Goal: Task Accomplishment & Management: Manage account settings

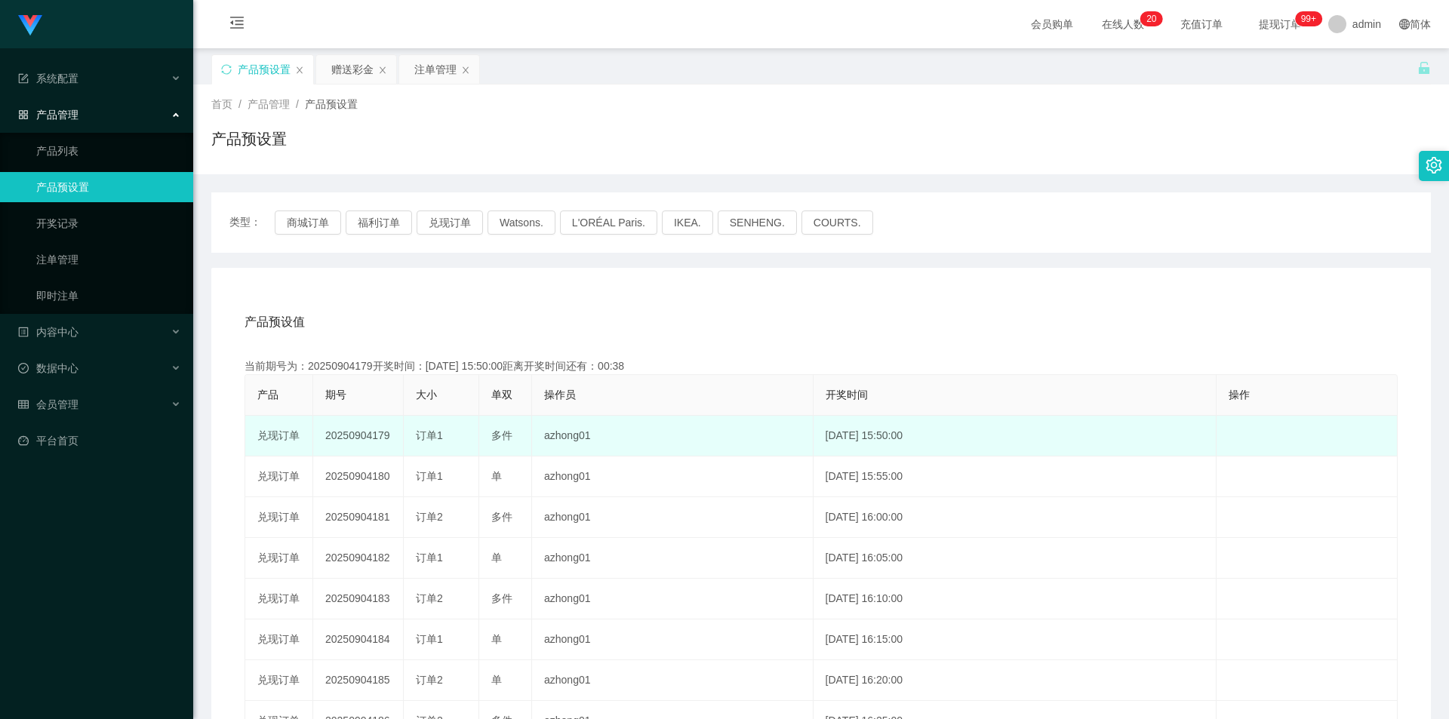
click at [354, 435] on td "20250904179" at bounding box center [358, 436] width 91 height 41
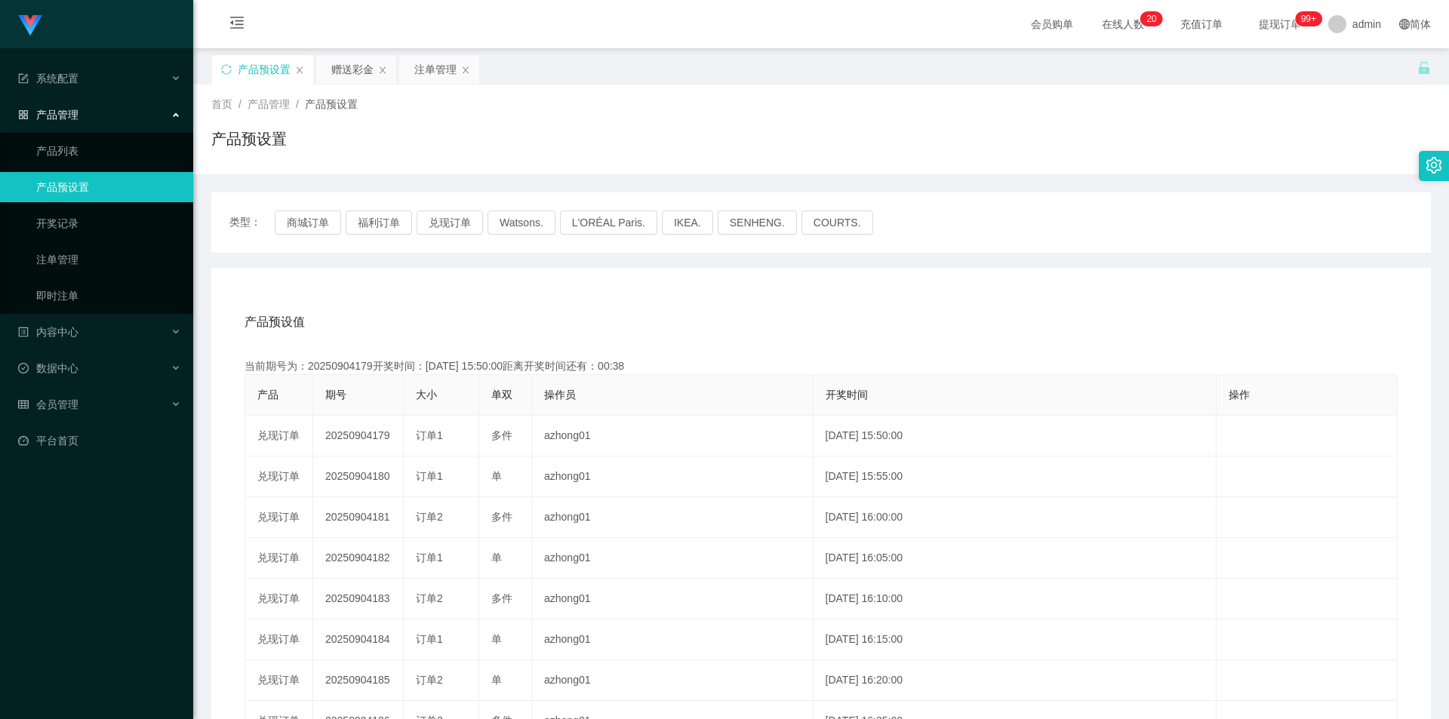
copy td "20250904179"
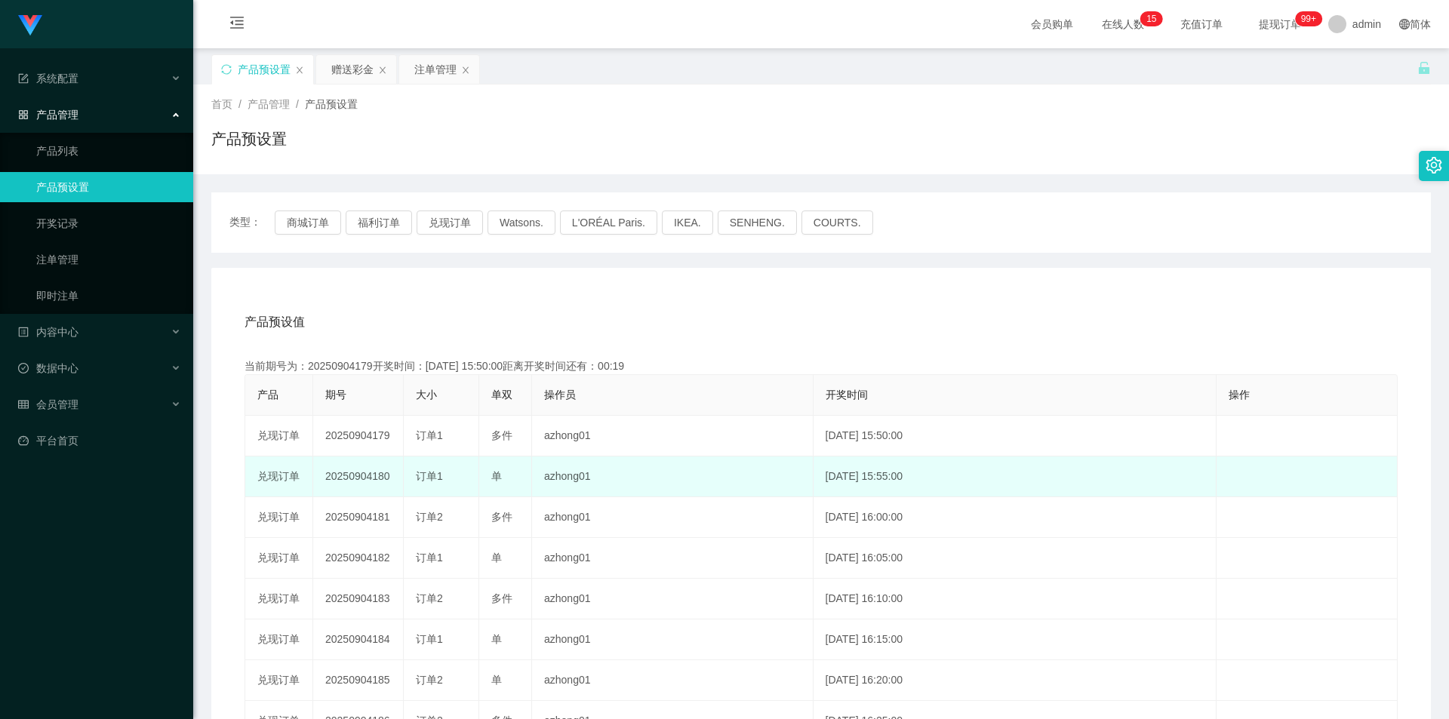
click at [350, 478] on td "20250904180" at bounding box center [358, 477] width 91 height 41
click at [351, 478] on td "20250904180" at bounding box center [358, 477] width 91 height 41
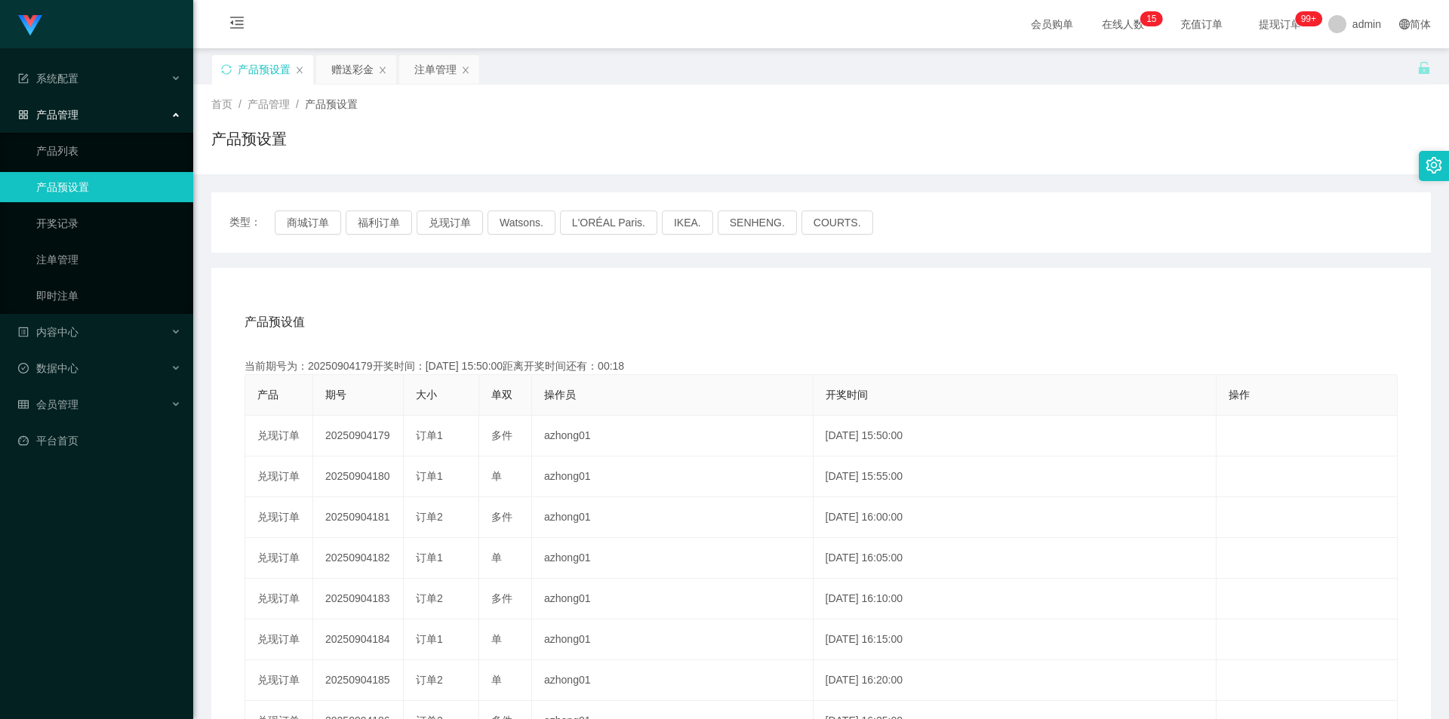
copy td "20250904180"
click at [1105, 301] on div "产品预设值 添加期号" at bounding box center [820, 322] width 1153 height 42
click at [431, 72] on div "注单管理" at bounding box center [435, 69] width 42 height 29
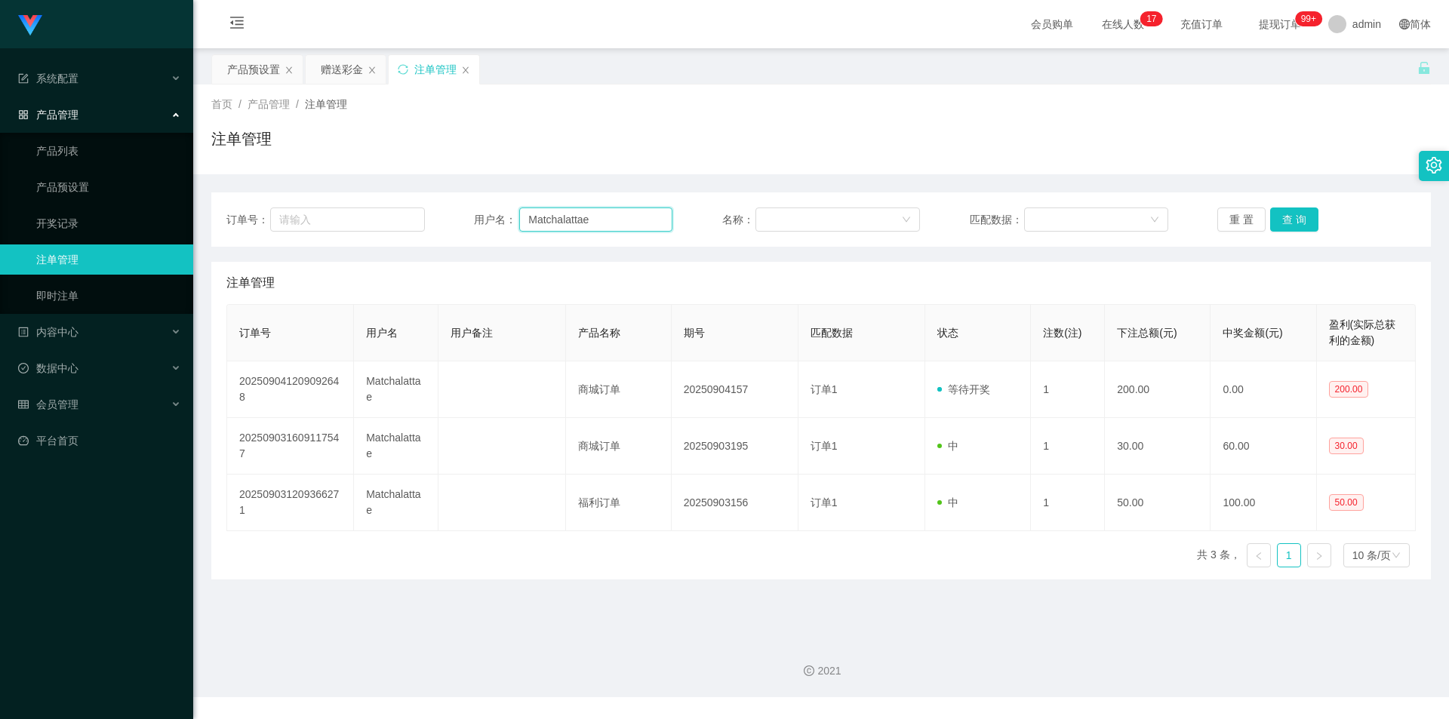
drag, startPoint x: 603, startPoint y: 220, endPoint x: 352, endPoint y: 193, distance: 252.0
click at [352, 193] on div "订单号： 用户名： Matchalattae 名称： 匹配数据： 重 置 查 询" at bounding box center [820, 219] width 1219 height 54
type input "LIZI123"
click at [1300, 219] on button "查 询" at bounding box center [1294, 220] width 48 height 24
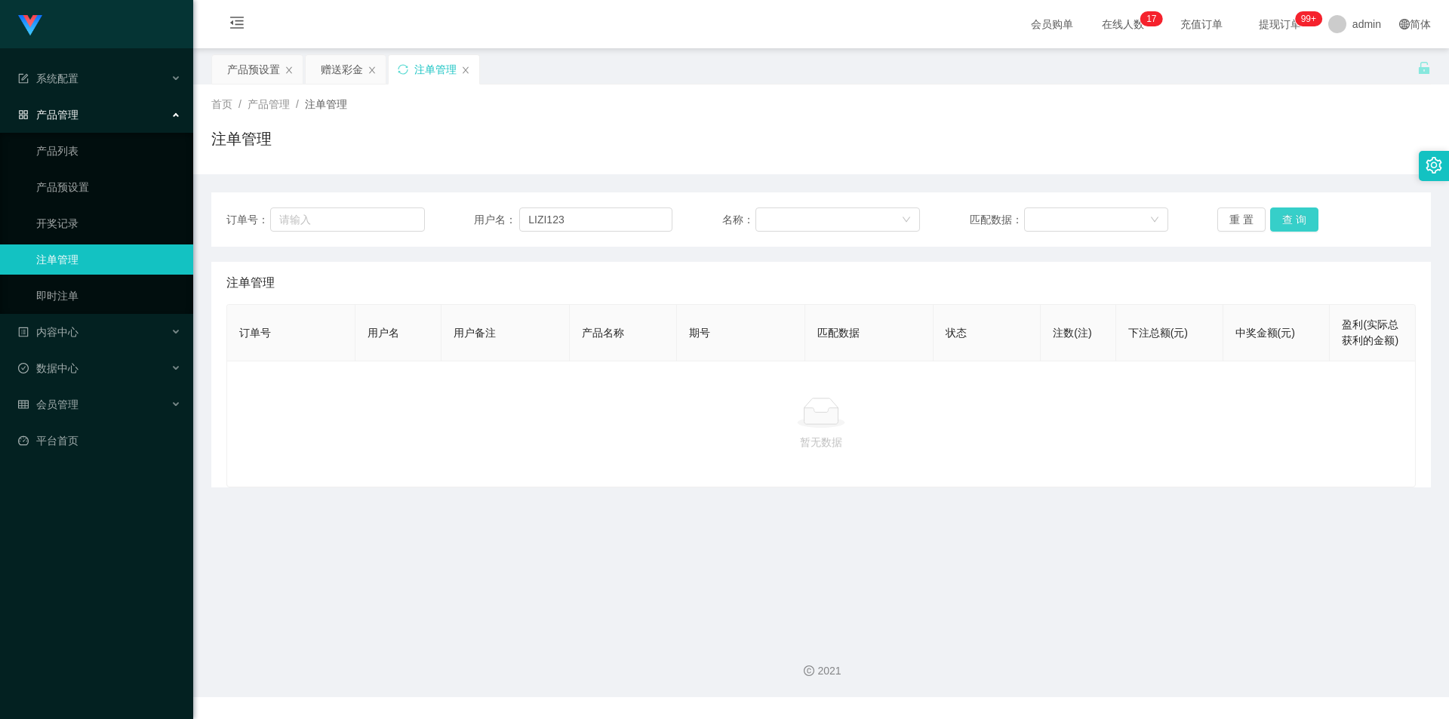
click at [1300, 219] on button "查 询" at bounding box center [1294, 220] width 48 height 24
drag, startPoint x: 617, startPoint y: 218, endPoint x: 345, endPoint y: 211, distance: 272.5
click at [334, 203] on div "订单号： 用户名： LIZI123 名称： 匹配数据： 重 置 查 询" at bounding box center [820, 219] width 1219 height 54
click at [335, 75] on div "赠送彩金" at bounding box center [342, 69] width 42 height 29
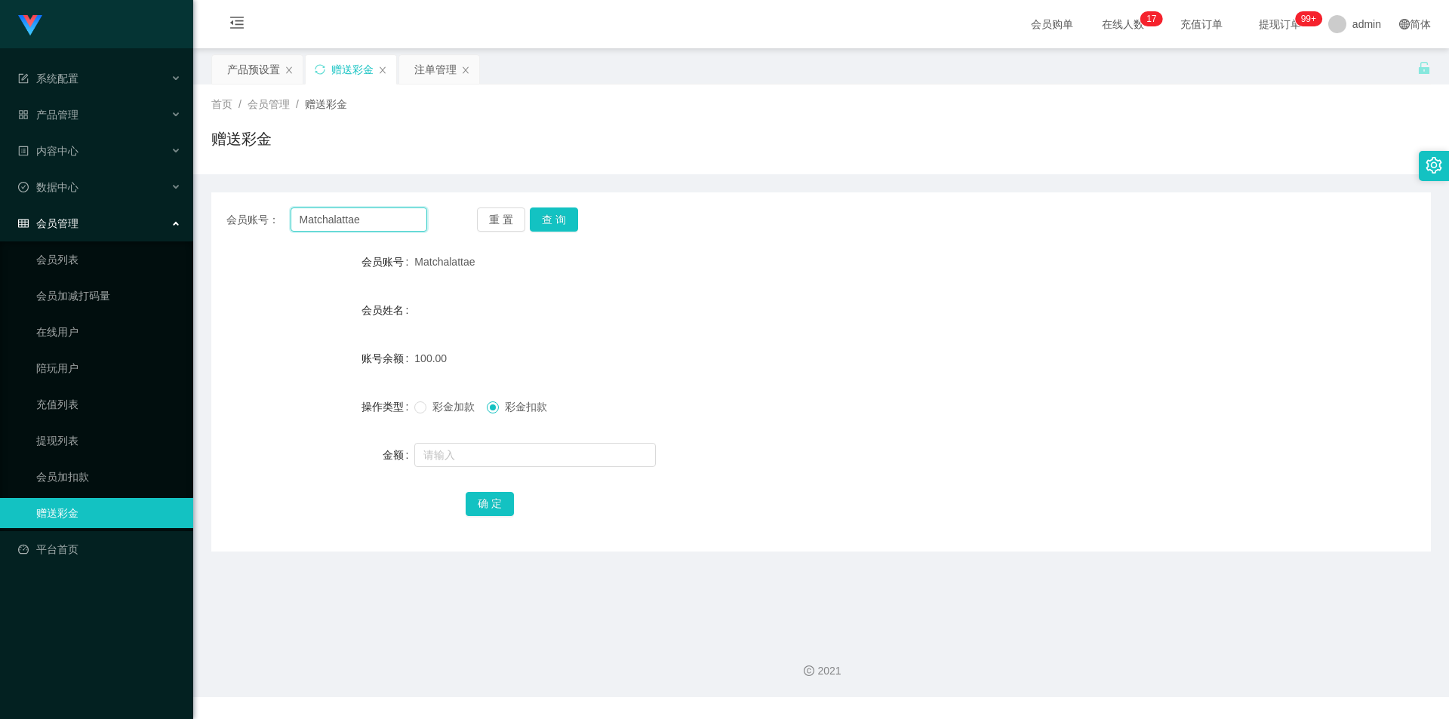
drag, startPoint x: 377, startPoint y: 219, endPoint x: 153, endPoint y: 204, distance: 223.9
click at [153, 204] on section "Jingdong工作台代理端 系统配置 产品管理 产品列表 产品预设置 开奖记录 注单管理 即时注单 内容中心 数据中心 会员管理 会员列表 会员加减打码量 …" at bounding box center [724, 348] width 1449 height 697
paste input "LIZI123"
type input "LIZI123"
click at [555, 216] on button "查 询" at bounding box center [554, 220] width 48 height 24
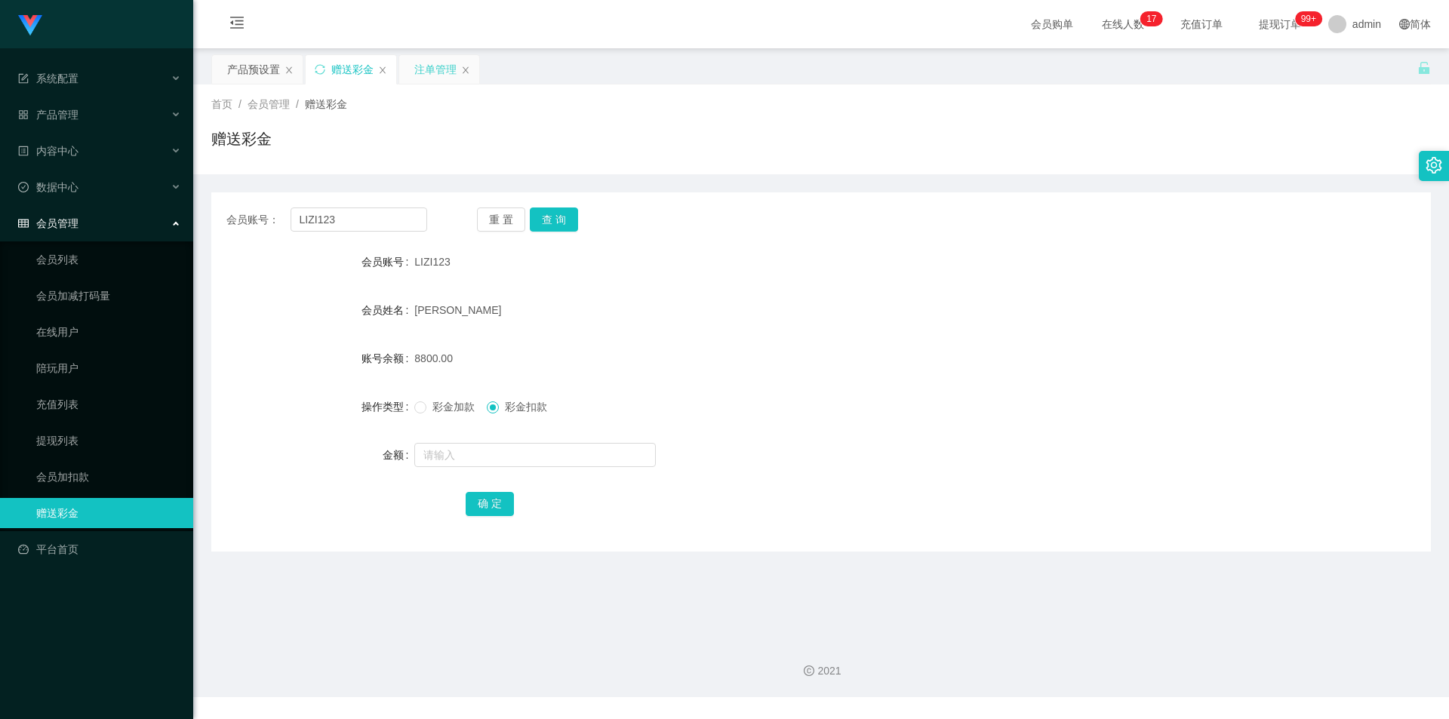
click at [434, 69] on div "注单管理" at bounding box center [435, 69] width 42 height 29
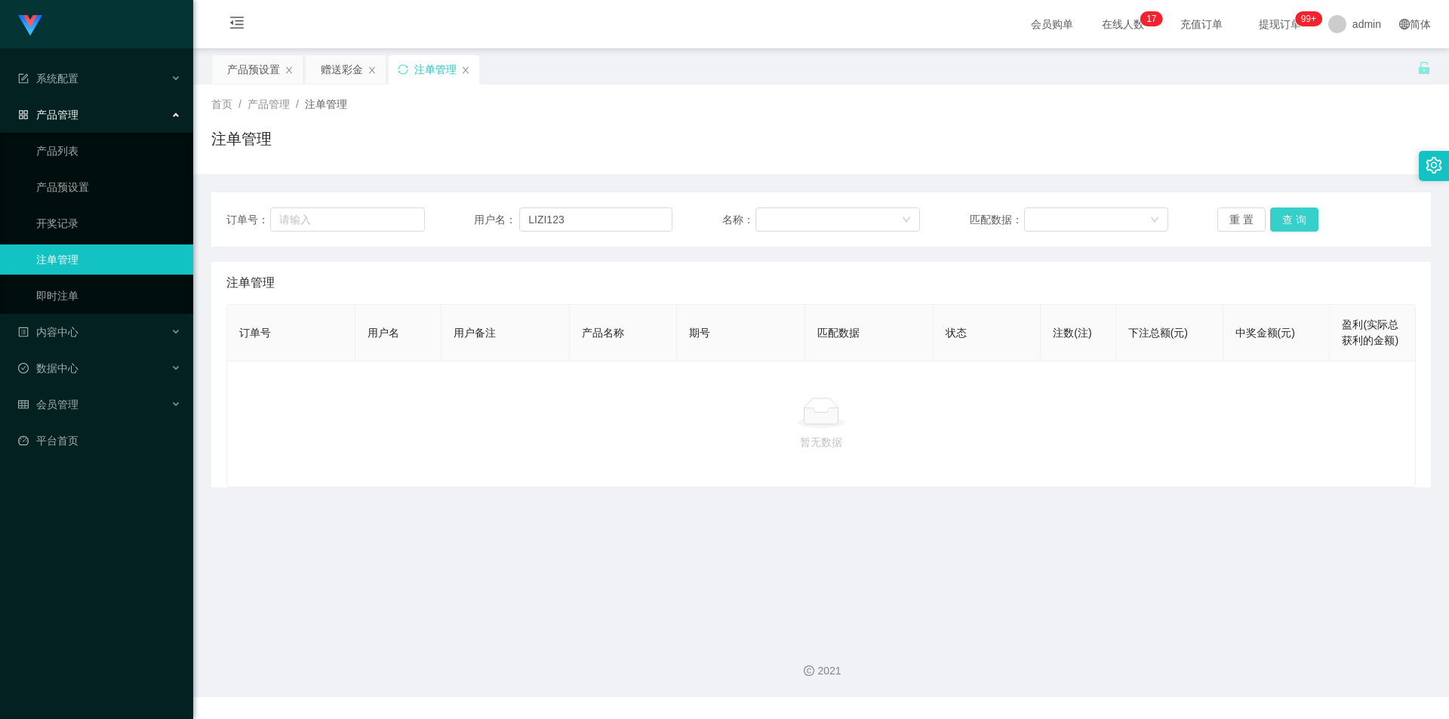
click at [1299, 223] on button "查 询" at bounding box center [1294, 220] width 48 height 24
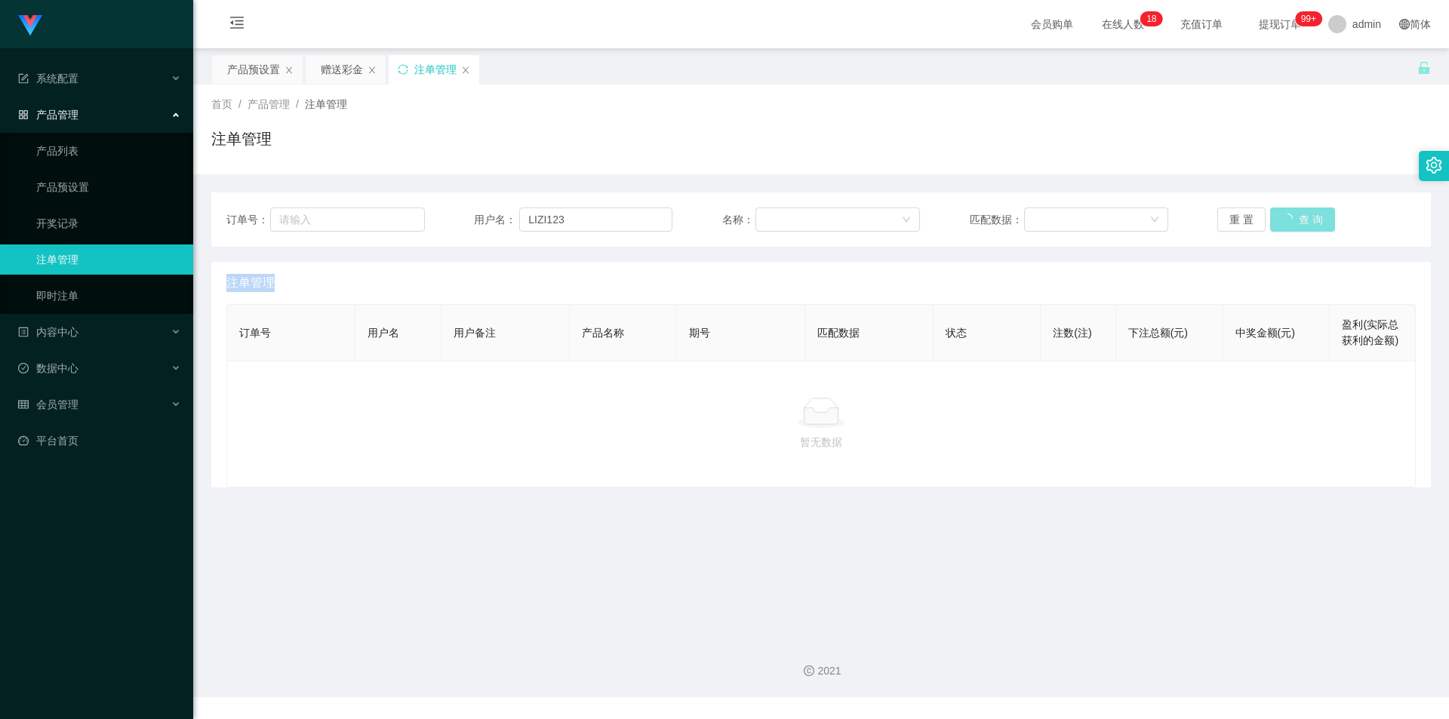
click at [1299, 223] on div "重 置 查 询" at bounding box center [1316, 220] width 198 height 24
click at [1299, 223] on button "查 询" at bounding box center [1294, 220] width 48 height 24
click at [1299, 223] on div "重 置 查 询" at bounding box center [1316, 220] width 198 height 24
click at [1299, 223] on button "查 询" at bounding box center [1294, 220] width 48 height 24
click at [1299, 223] on div "重 置 查 询" at bounding box center [1316, 220] width 198 height 24
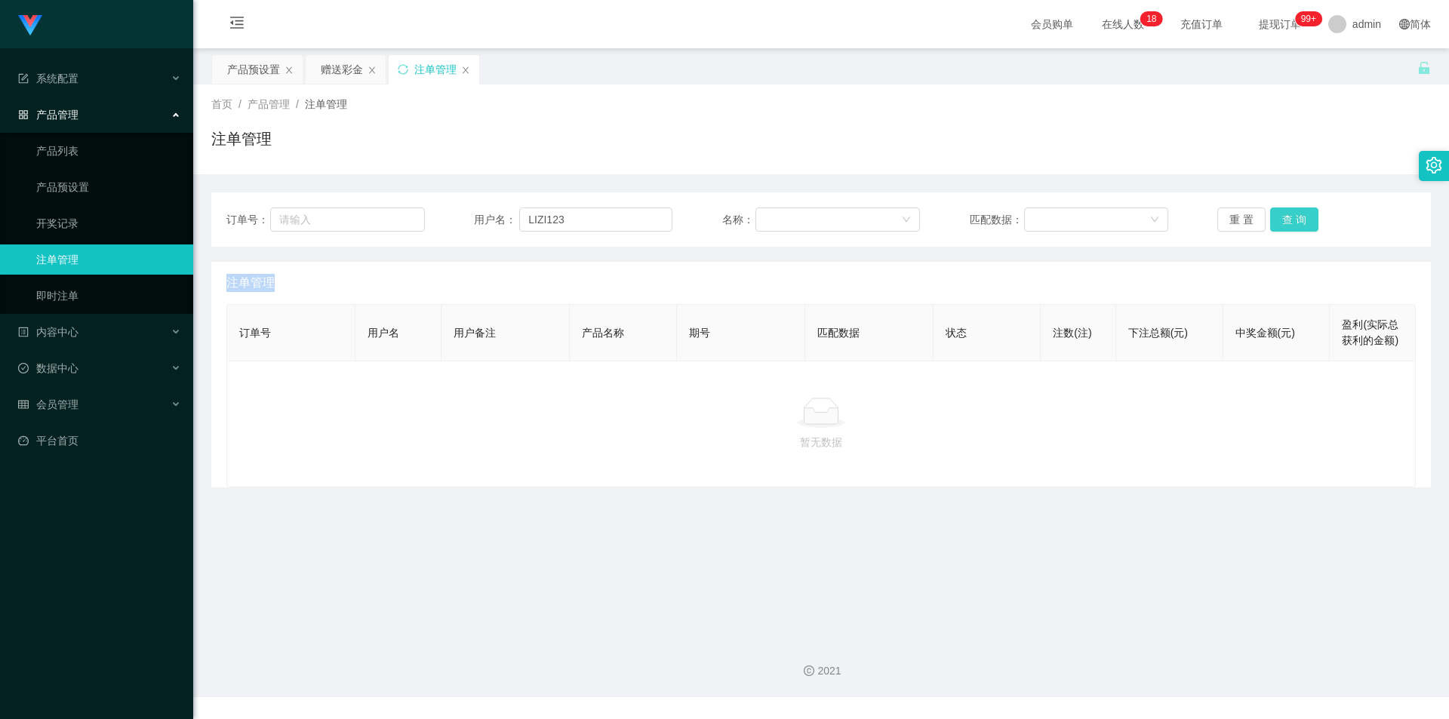
click at [1299, 223] on button "查 询" at bounding box center [1294, 220] width 48 height 24
click at [1299, 223] on div "重 置 查 询" at bounding box center [1316, 220] width 198 height 24
click at [1299, 223] on button "查 询" at bounding box center [1294, 220] width 48 height 24
click at [1299, 223] on div "重 置 查 询" at bounding box center [1316, 220] width 198 height 24
click at [1299, 223] on button "查 询" at bounding box center [1294, 220] width 48 height 24
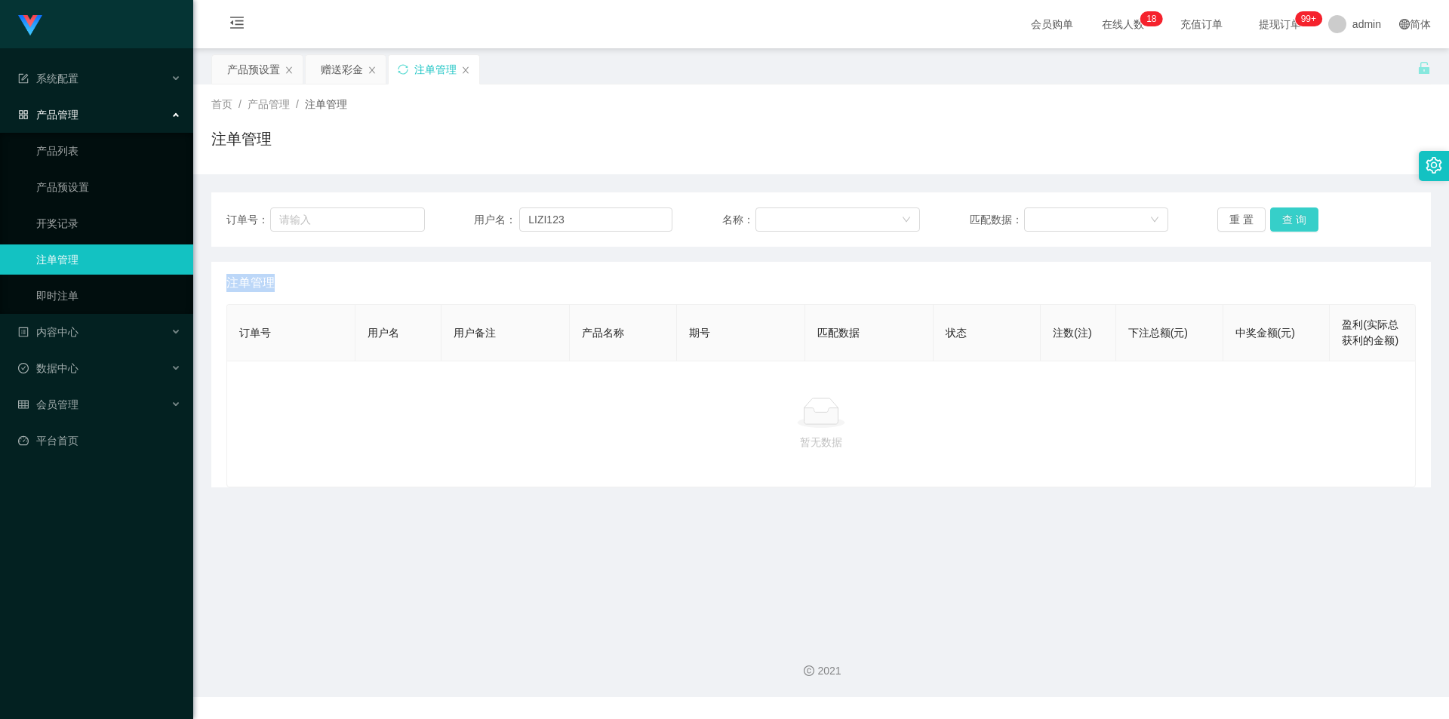
click at [1299, 223] on div "重 置 查 询" at bounding box center [1316, 220] width 198 height 24
click at [1299, 223] on button "查 询" at bounding box center [1294, 220] width 48 height 24
click at [1299, 223] on div "重 置 查 询" at bounding box center [1316, 220] width 198 height 24
click at [1299, 223] on button "查 询" at bounding box center [1294, 220] width 48 height 24
click at [1299, 223] on div "重 置 查 询" at bounding box center [1316, 220] width 198 height 24
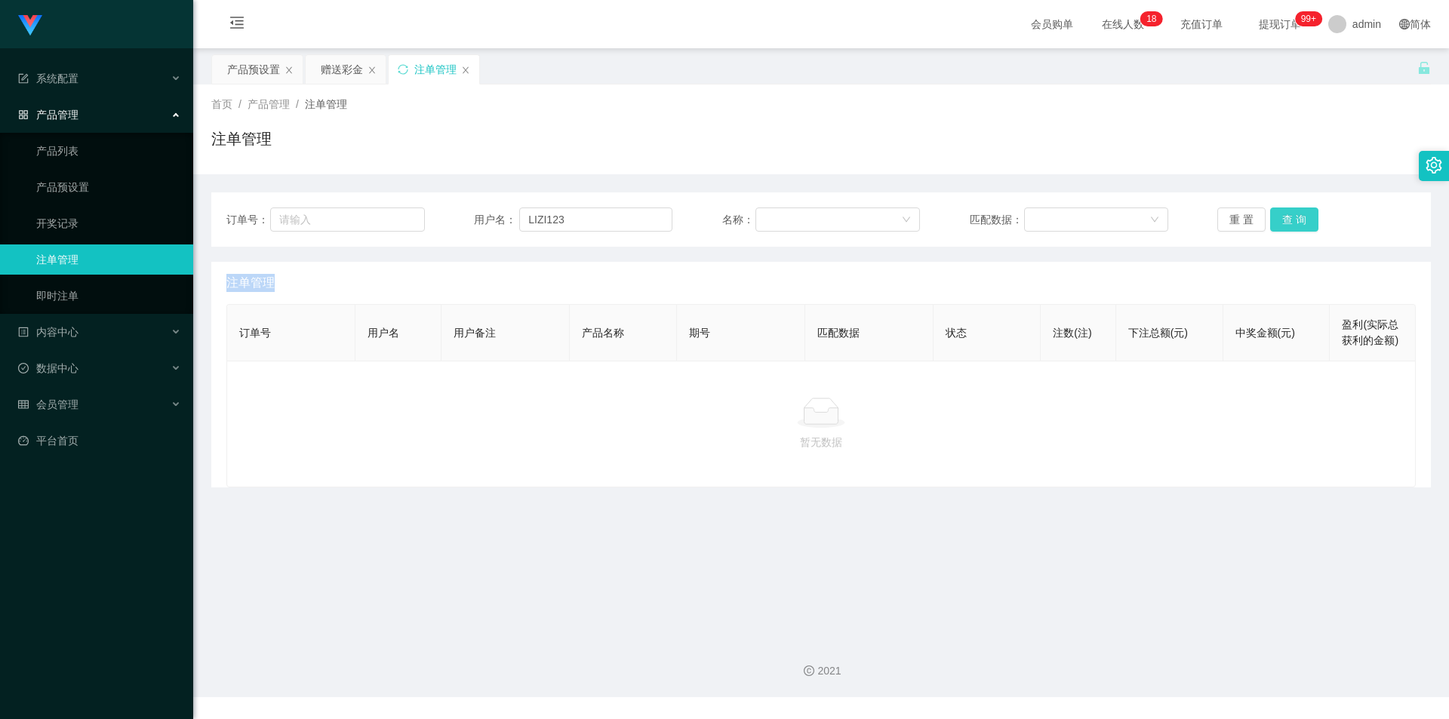
click at [1299, 223] on button "查 询" at bounding box center [1294, 220] width 48 height 24
click at [1299, 223] on div "重 置 查 询" at bounding box center [1316, 220] width 198 height 24
click at [1299, 223] on button "查 询" at bounding box center [1294, 220] width 48 height 24
click at [1299, 223] on div "重 置 查 询" at bounding box center [1316, 220] width 198 height 24
click at [1299, 223] on button "查 询" at bounding box center [1294, 220] width 48 height 24
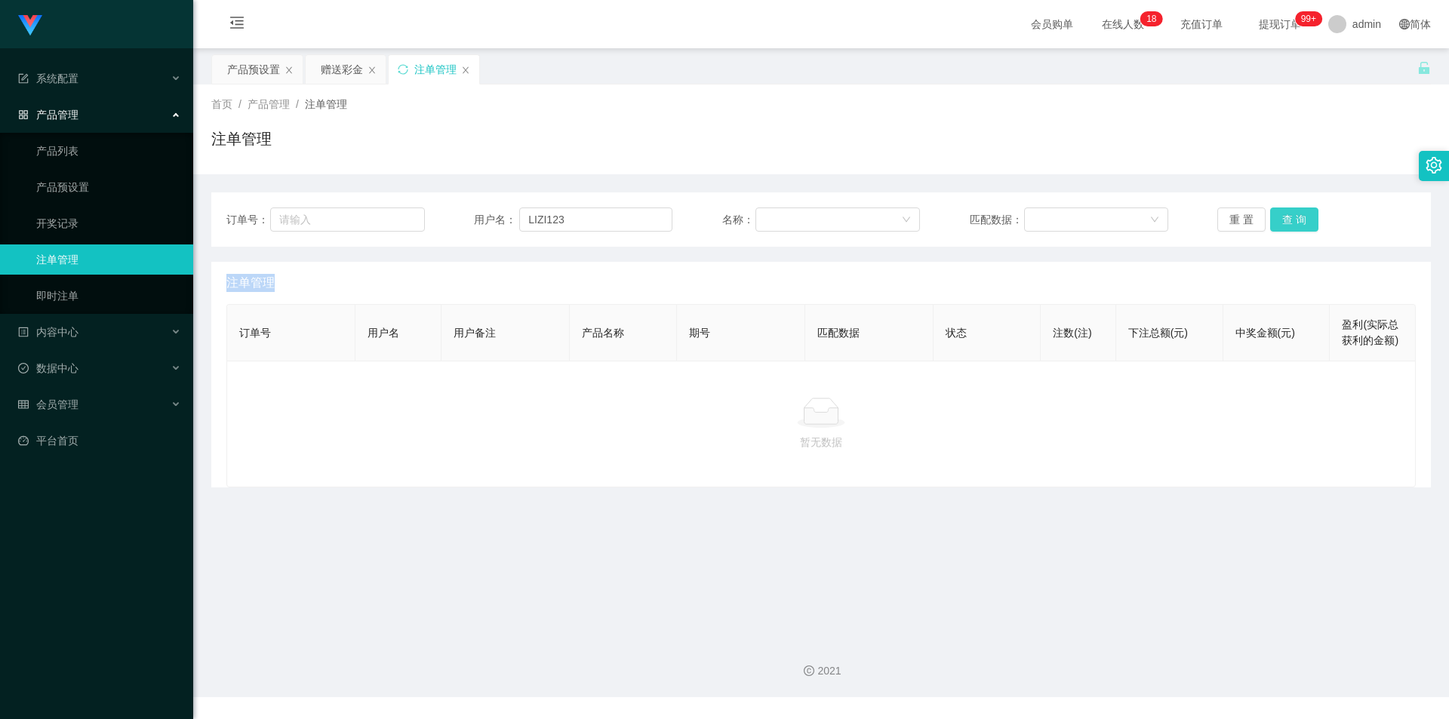
click at [1299, 223] on div "重 置 查 询" at bounding box center [1316, 220] width 198 height 24
click at [1299, 223] on button "查 询" at bounding box center [1294, 220] width 48 height 24
click at [1299, 223] on div "重 置 查 询" at bounding box center [1316, 220] width 198 height 24
click at [1299, 223] on button "查 询" at bounding box center [1294, 220] width 48 height 24
click at [1299, 223] on div "重 置 查 询" at bounding box center [1316, 220] width 198 height 24
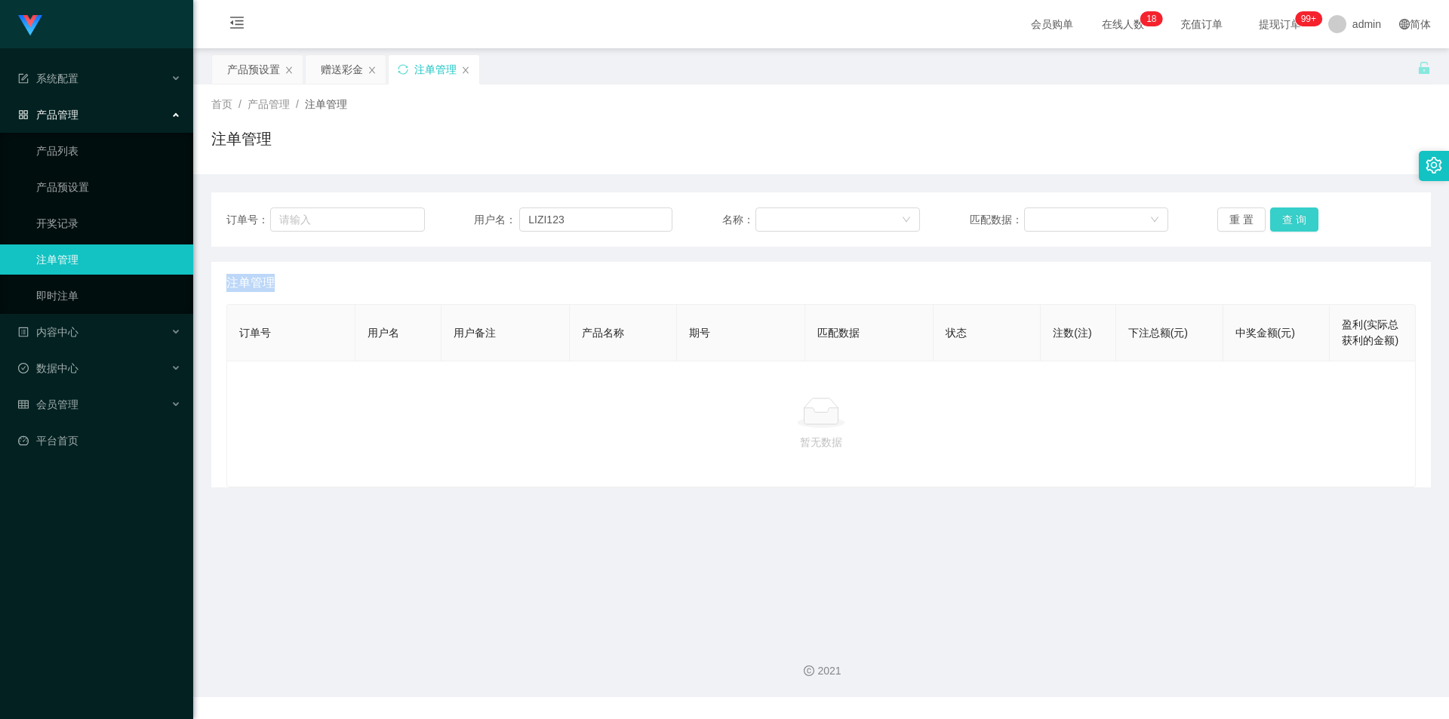
click at [1299, 223] on button "查 询" at bounding box center [1294, 220] width 48 height 24
click at [1299, 223] on div "重 置 查 询" at bounding box center [1316, 220] width 198 height 24
click at [1299, 223] on button "查 询" at bounding box center [1294, 220] width 48 height 24
click at [1299, 223] on div "重 置 查 询" at bounding box center [1316, 220] width 198 height 24
click at [1299, 223] on button "查 询" at bounding box center [1294, 220] width 48 height 24
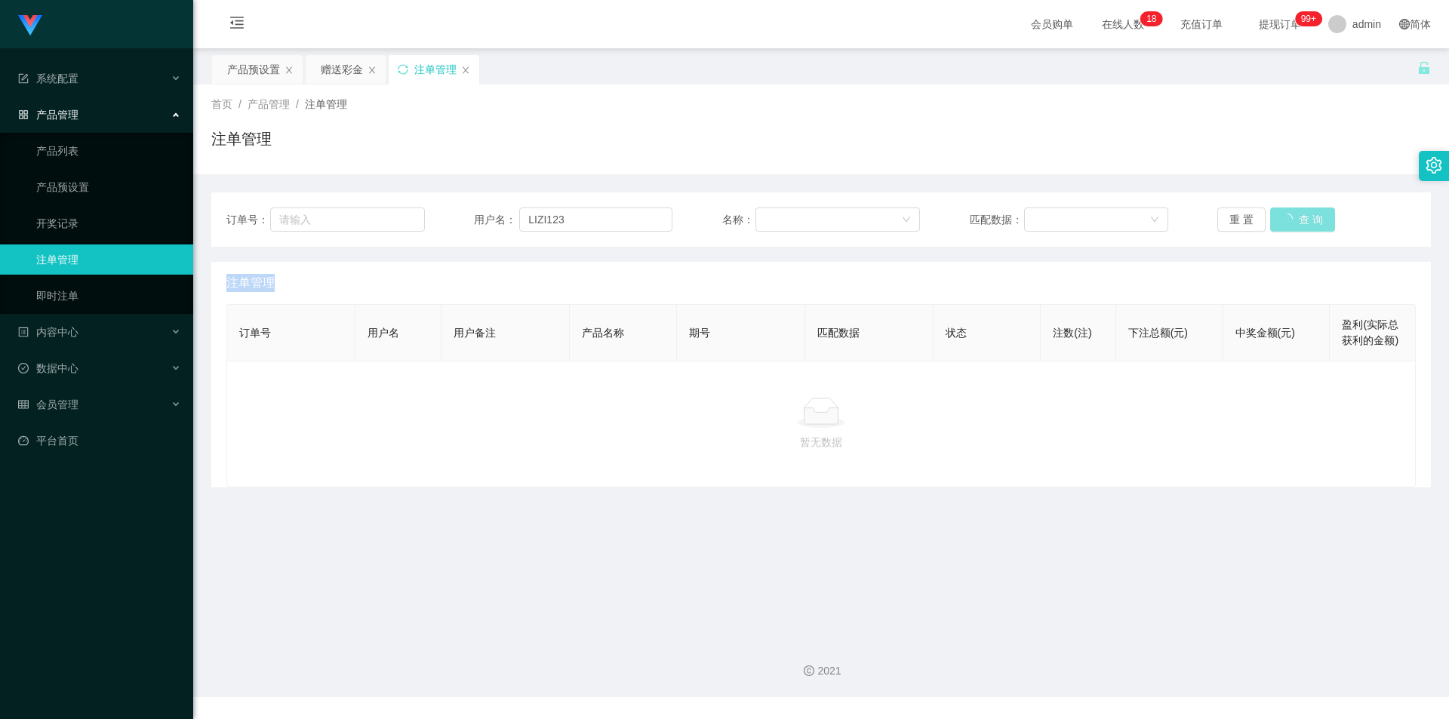
click at [1299, 223] on div "重 置 查 询" at bounding box center [1316, 220] width 198 height 24
click at [1299, 223] on button "查 询" at bounding box center [1294, 220] width 48 height 24
click at [1295, 226] on button "查 询" at bounding box center [1294, 220] width 48 height 24
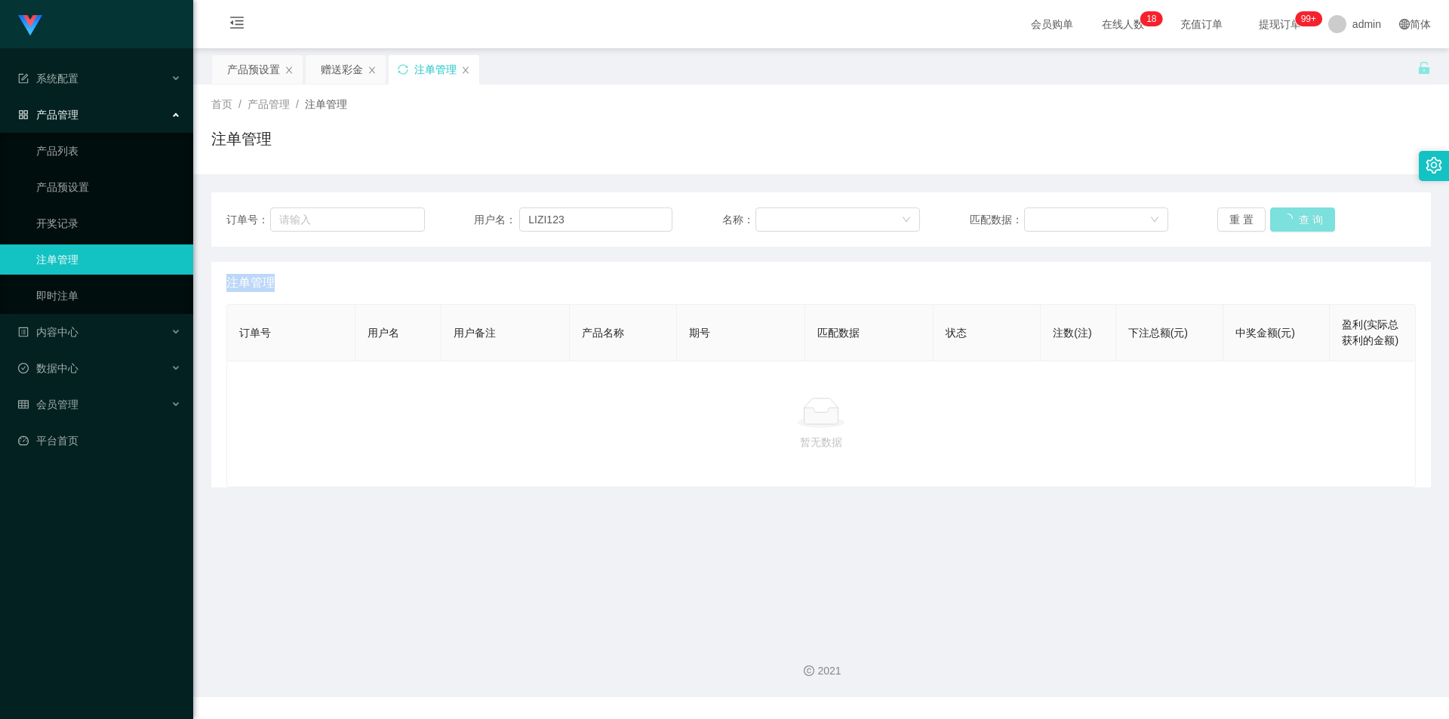
click at [1295, 226] on div "重 置 查 询" at bounding box center [1316, 220] width 198 height 24
click at [1295, 226] on button "查 询" at bounding box center [1294, 220] width 48 height 24
click at [1295, 226] on div "重 置 查 询" at bounding box center [1316, 220] width 198 height 24
click at [1295, 226] on button "查 询" at bounding box center [1294, 220] width 48 height 24
click at [343, 65] on div "赠送彩金" at bounding box center [342, 69] width 42 height 29
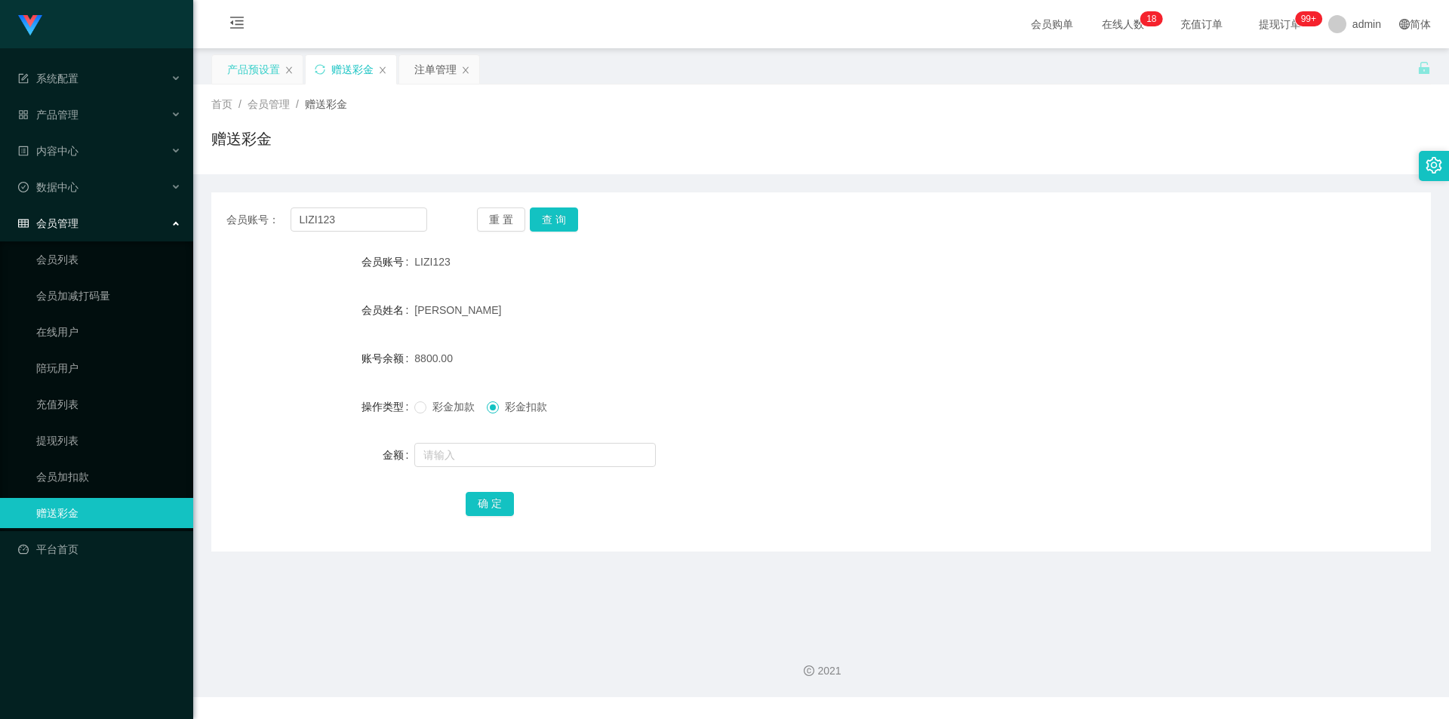
click at [252, 69] on div "产品预设置" at bounding box center [253, 69] width 53 height 29
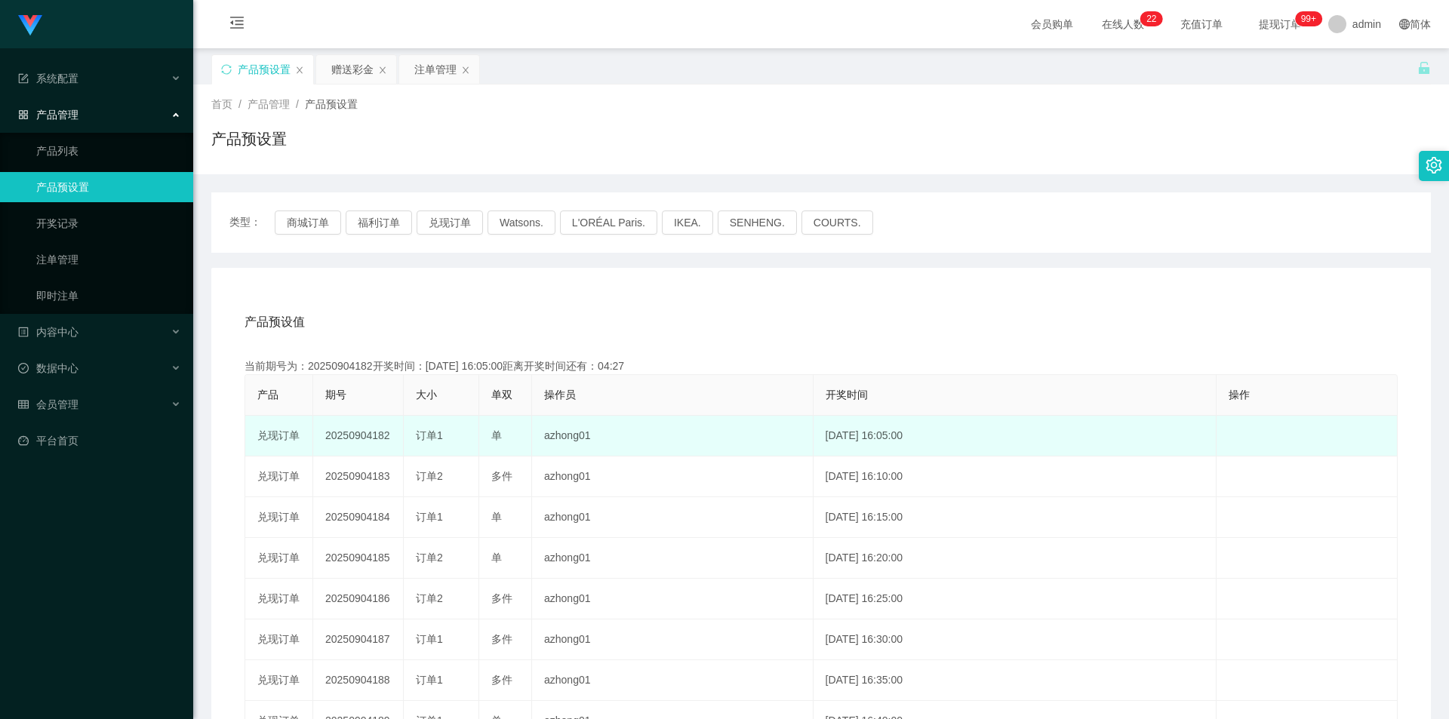
click at [370, 440] on td "20250904182" at bounding box center [358, 436] width 91 height 41
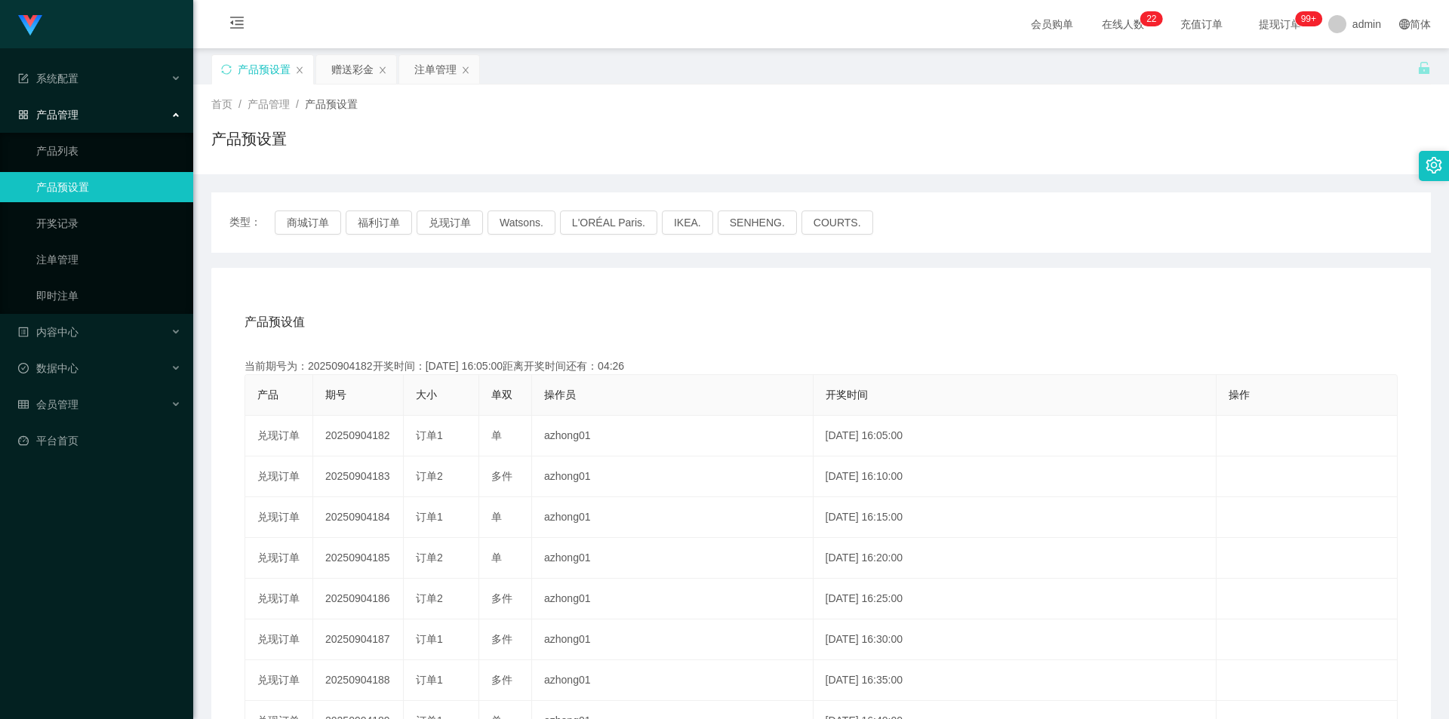
copy td "20250904182"
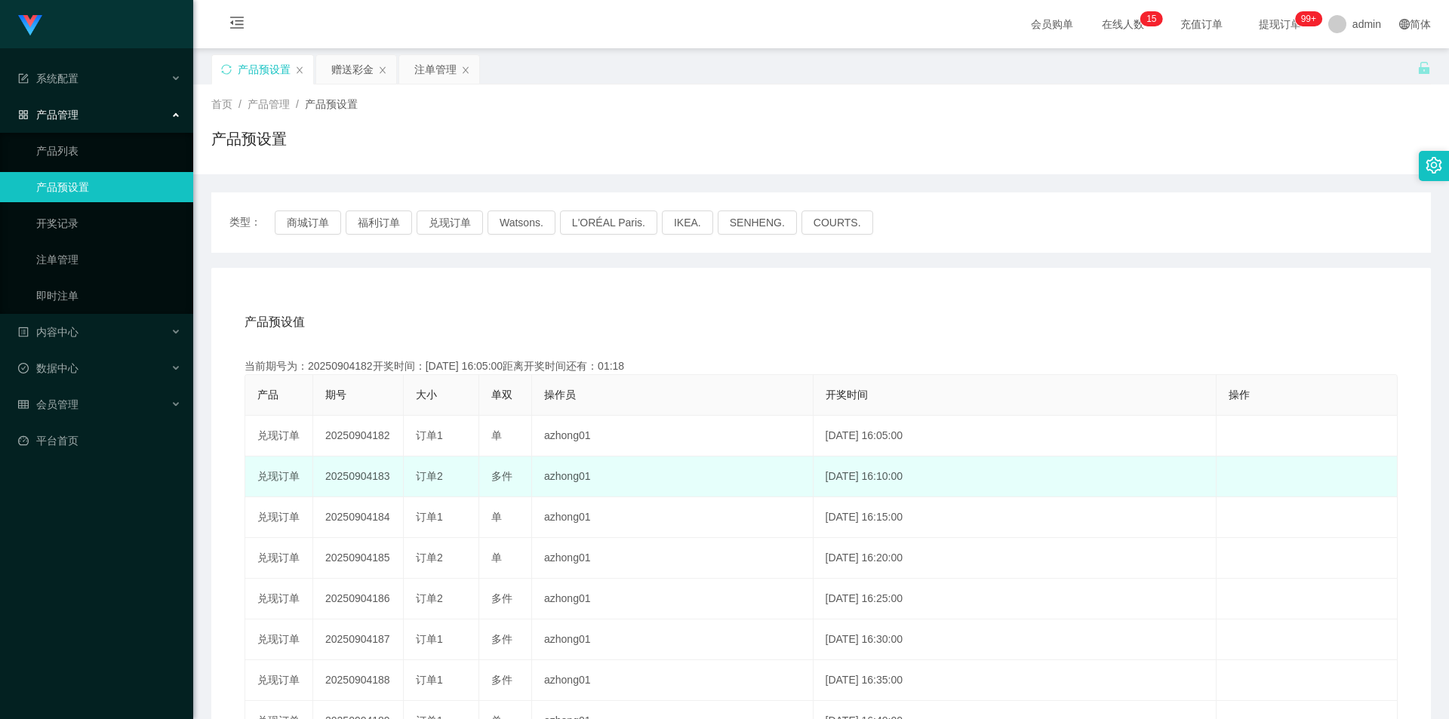
click at [431, 473] on span "订单2" at bounding box center [429, 476] width 27 height 12
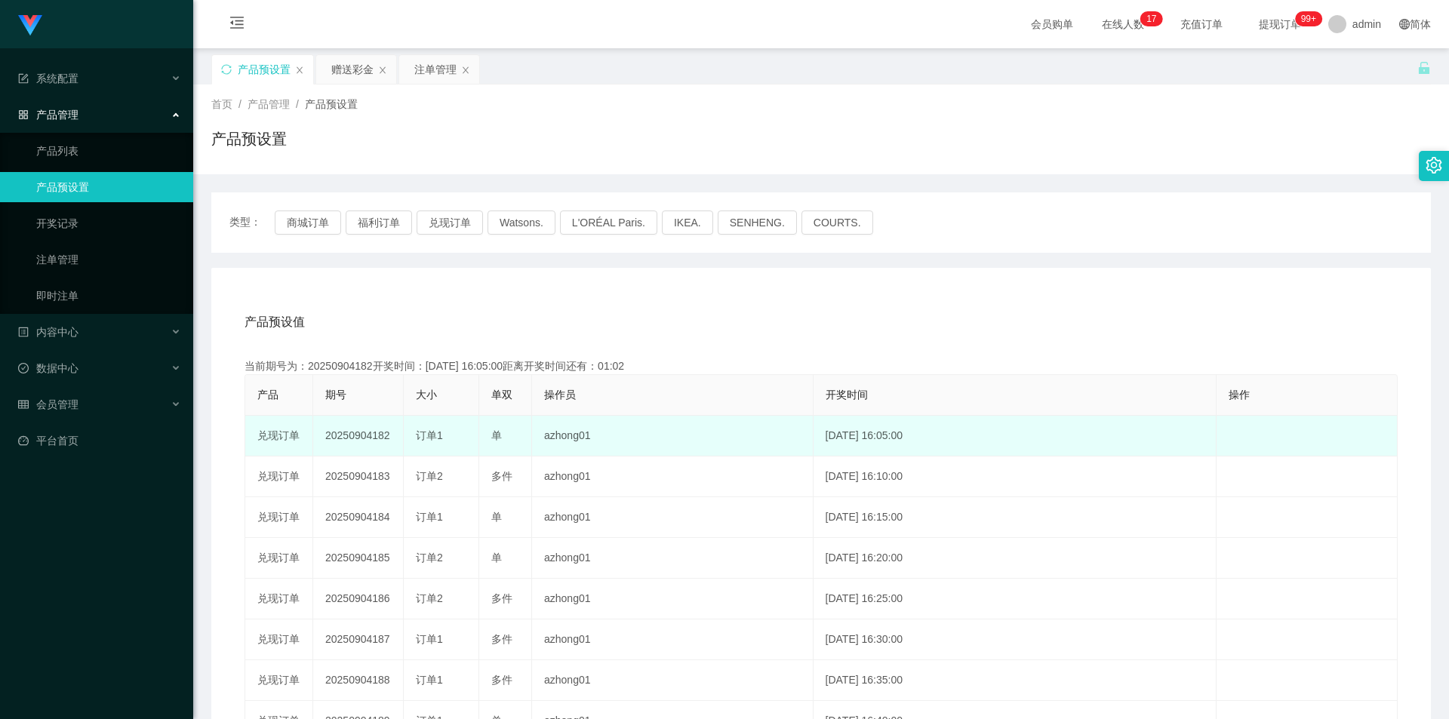
click at [371, 439] on td "20250904182" at bounding box center [358, 436] width 91 height 41
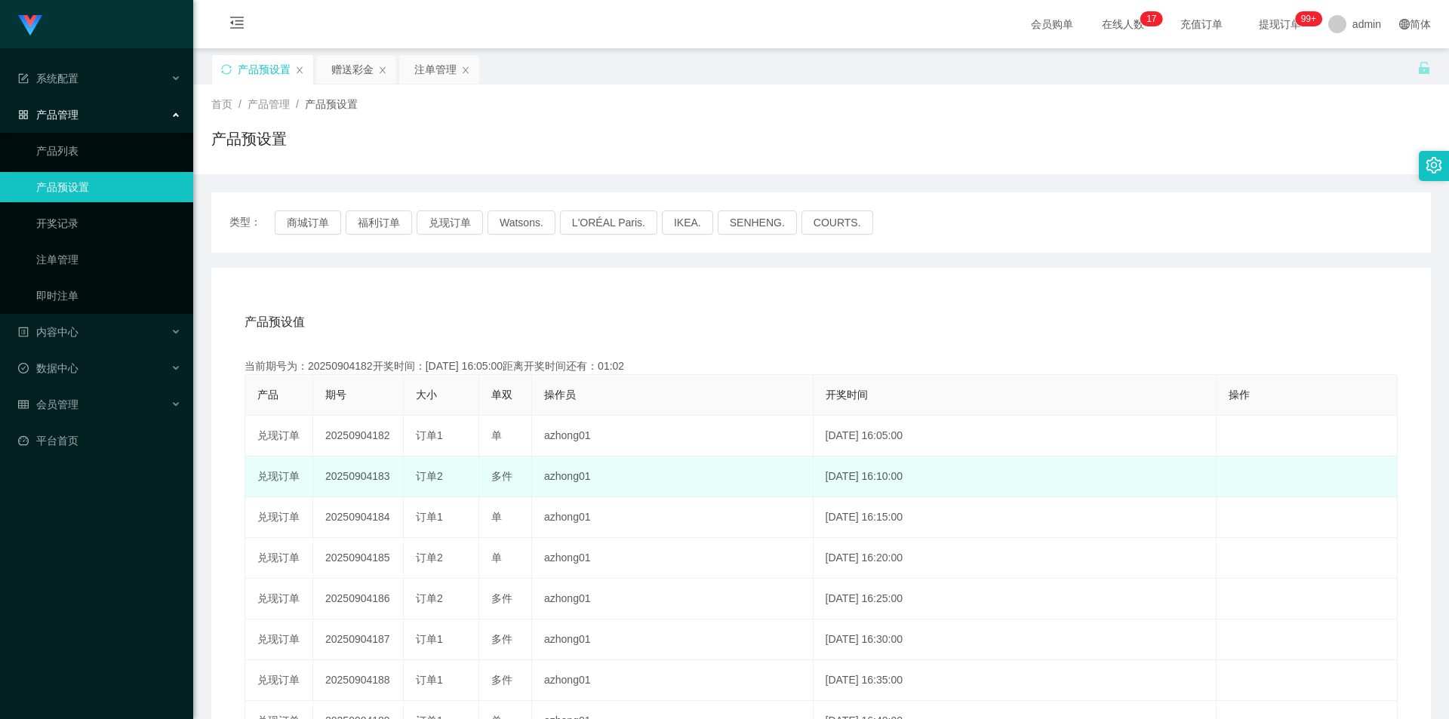
copy td "20250904182"
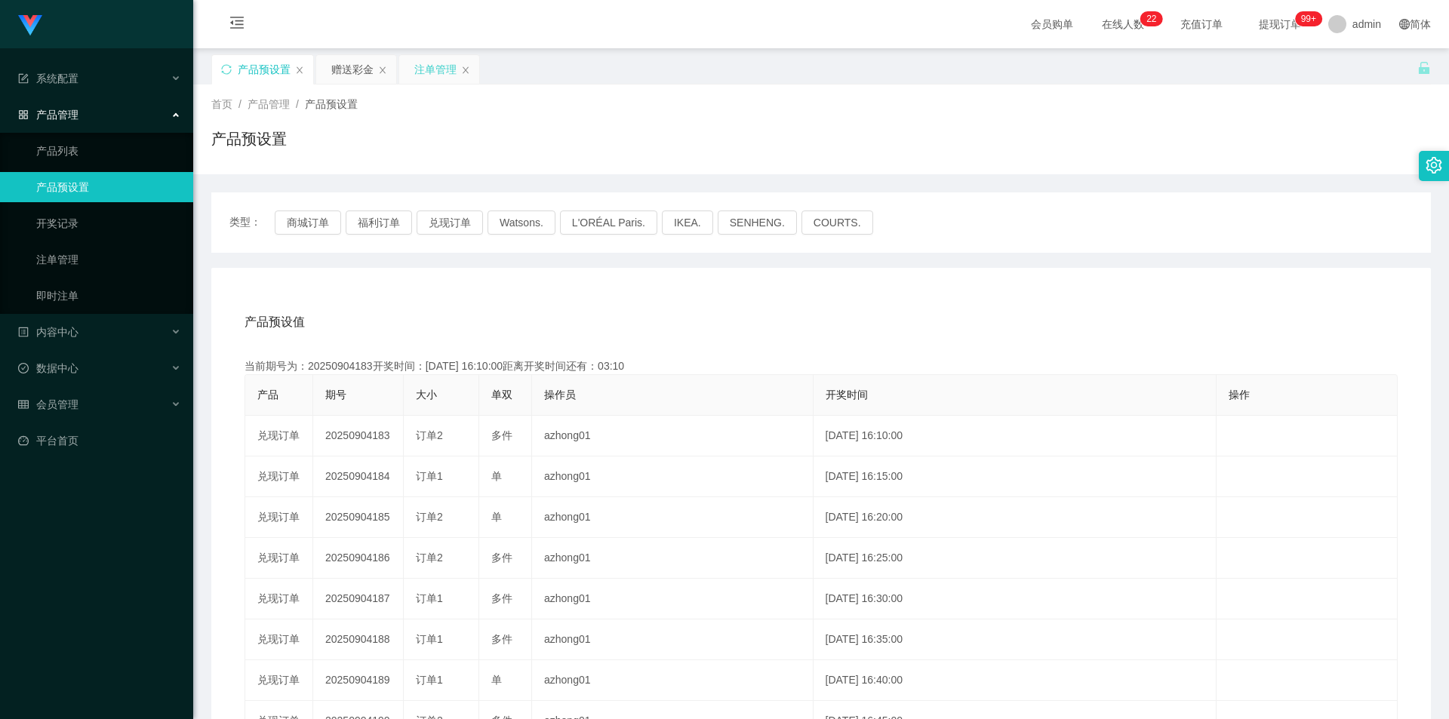
click at [441, 69] on div "注单管理" at bounding box center [435, 69] width 42 height 29
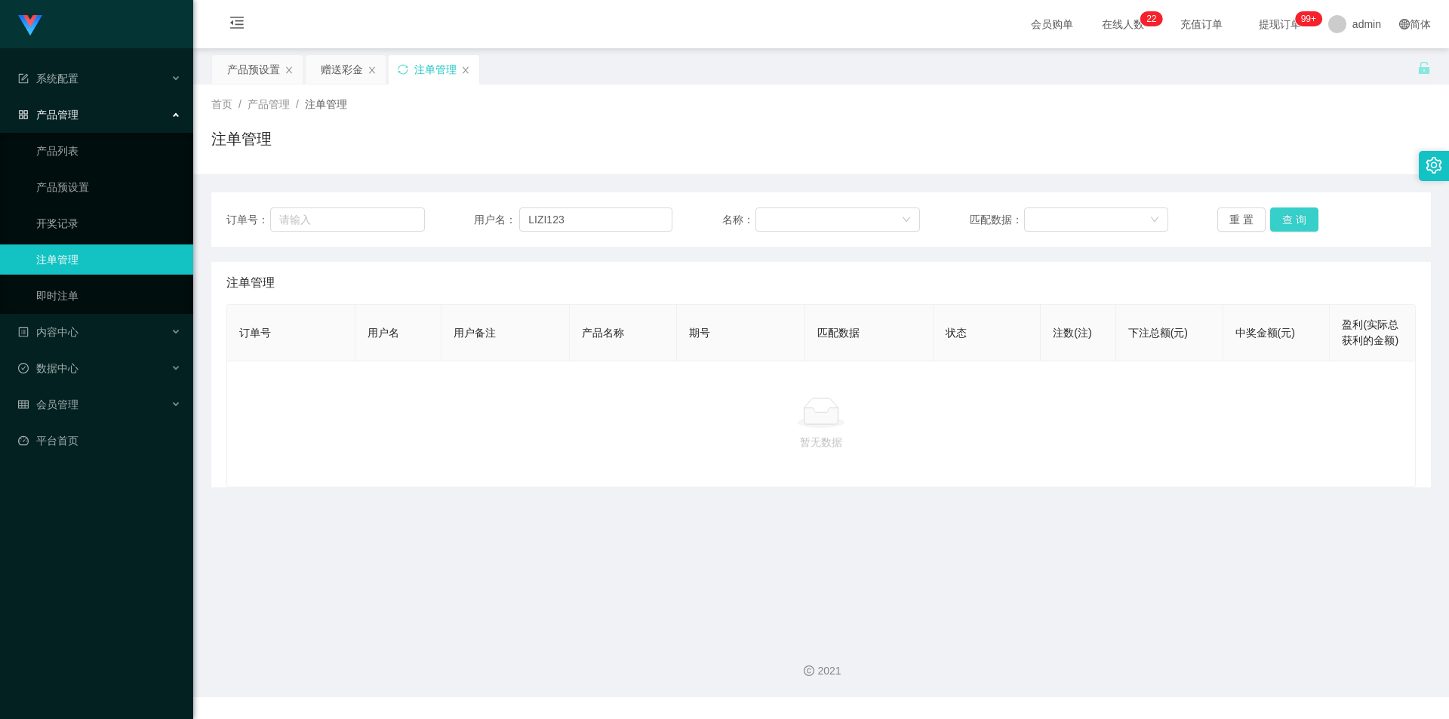
click at [1271, 216] on button "查 询" at bounding box center [1294, 220] width 48 height 24
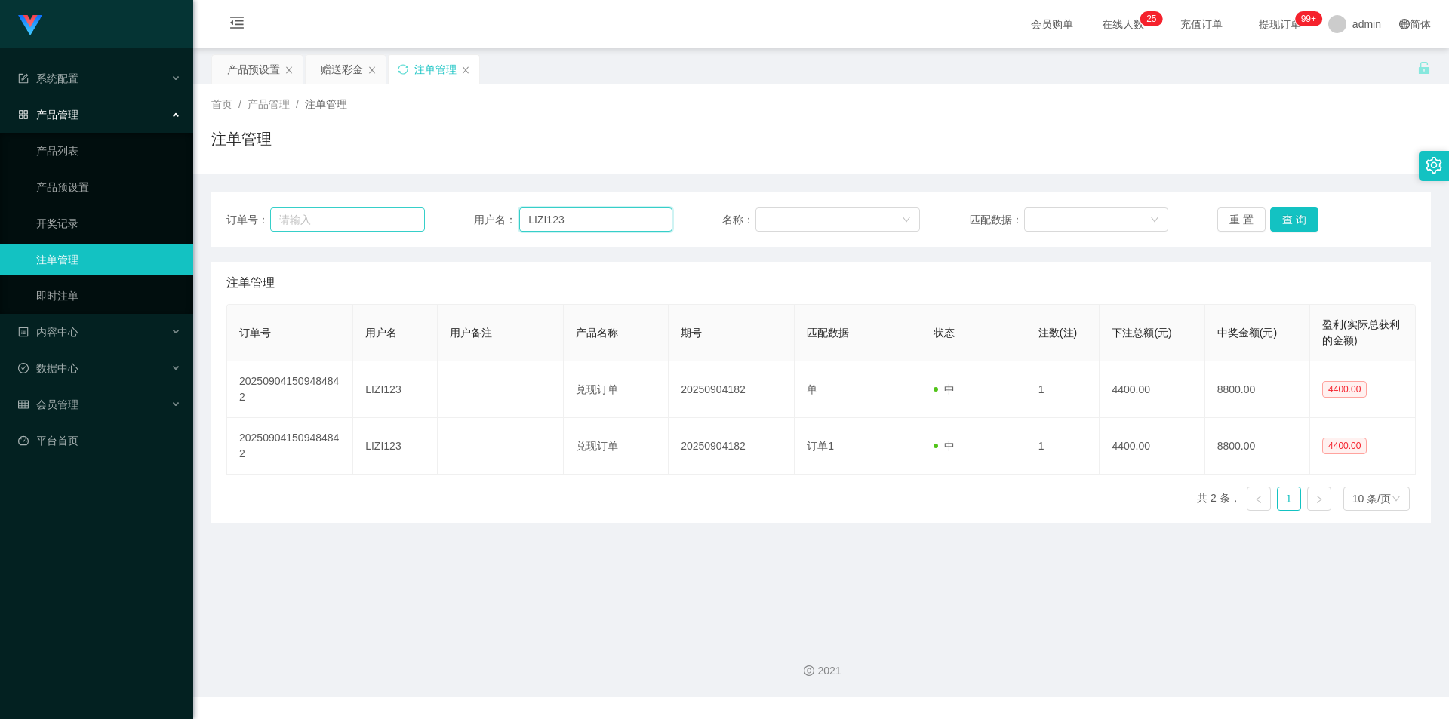
drag, startPoint x: 589, startPoint y: 222, endPoint x: 387, endPoint y: 220, distance: 201.5
click at [387, 220] on div "订单号： 用户名： LIZI123 名称： 匹配数据： 重 置 查 询" at bounding box center [820, 220] width 1189 height 24
click at [253, 70] on div "产品预设置" at bounding box center [253, 69] width 53 height 29
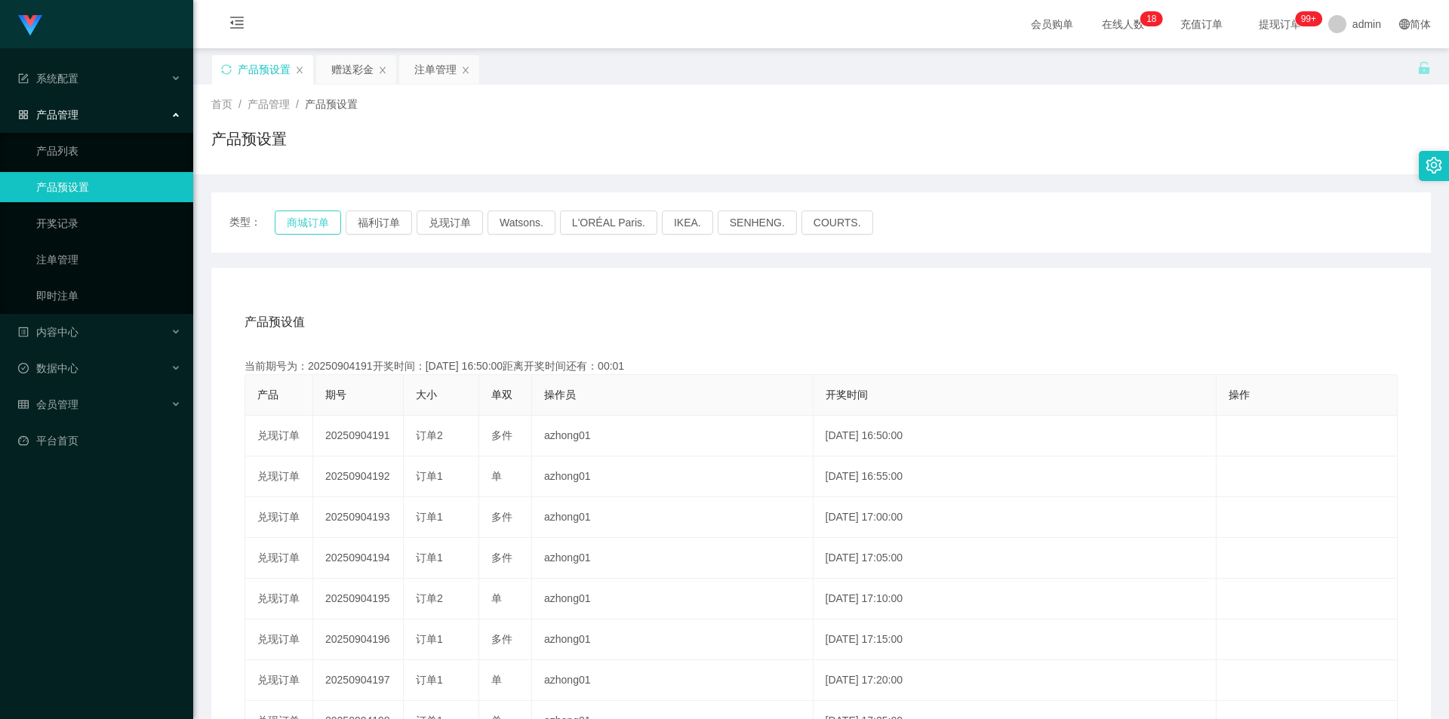
click at [302, 228] on button "商城订单" at bounding box center [308, 223] width 66 height 24
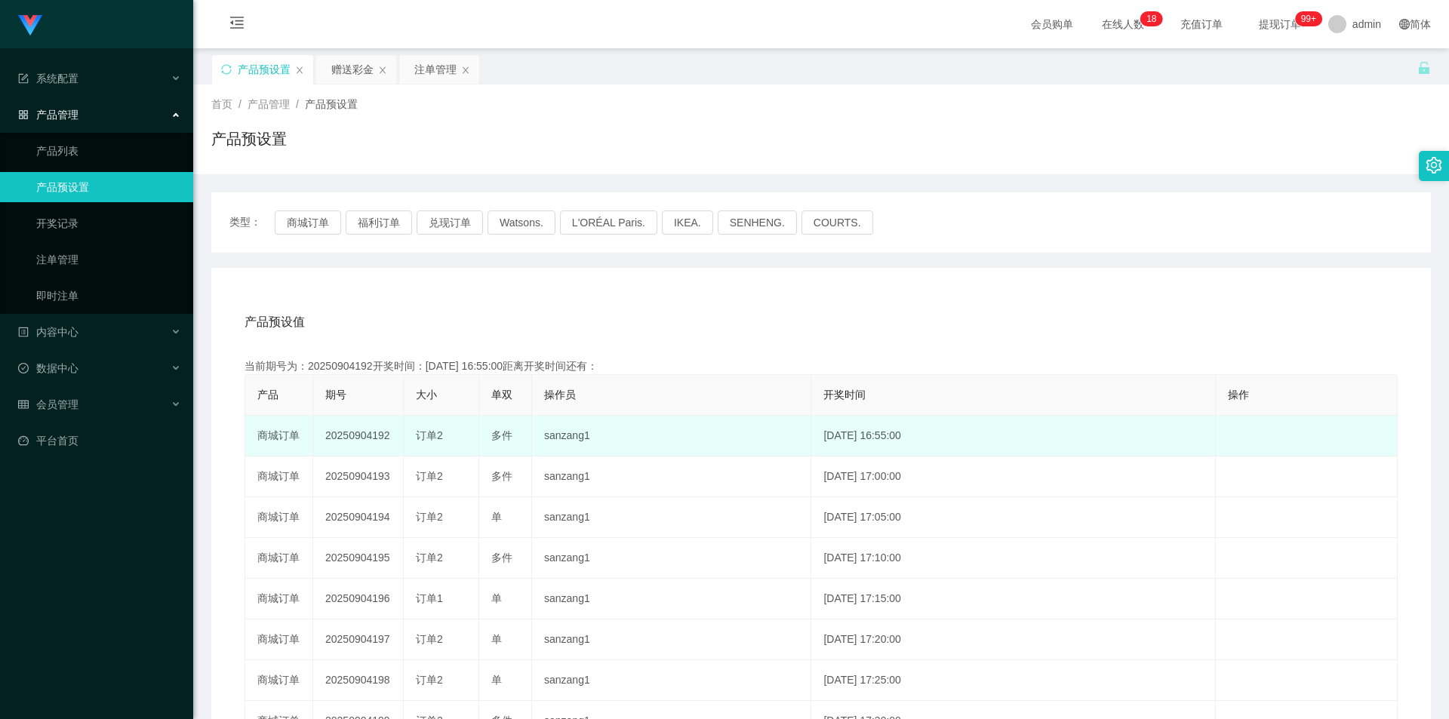
click at [358, 438] on td "20250904192" at bounding box center [358, 436] width 91 height 41
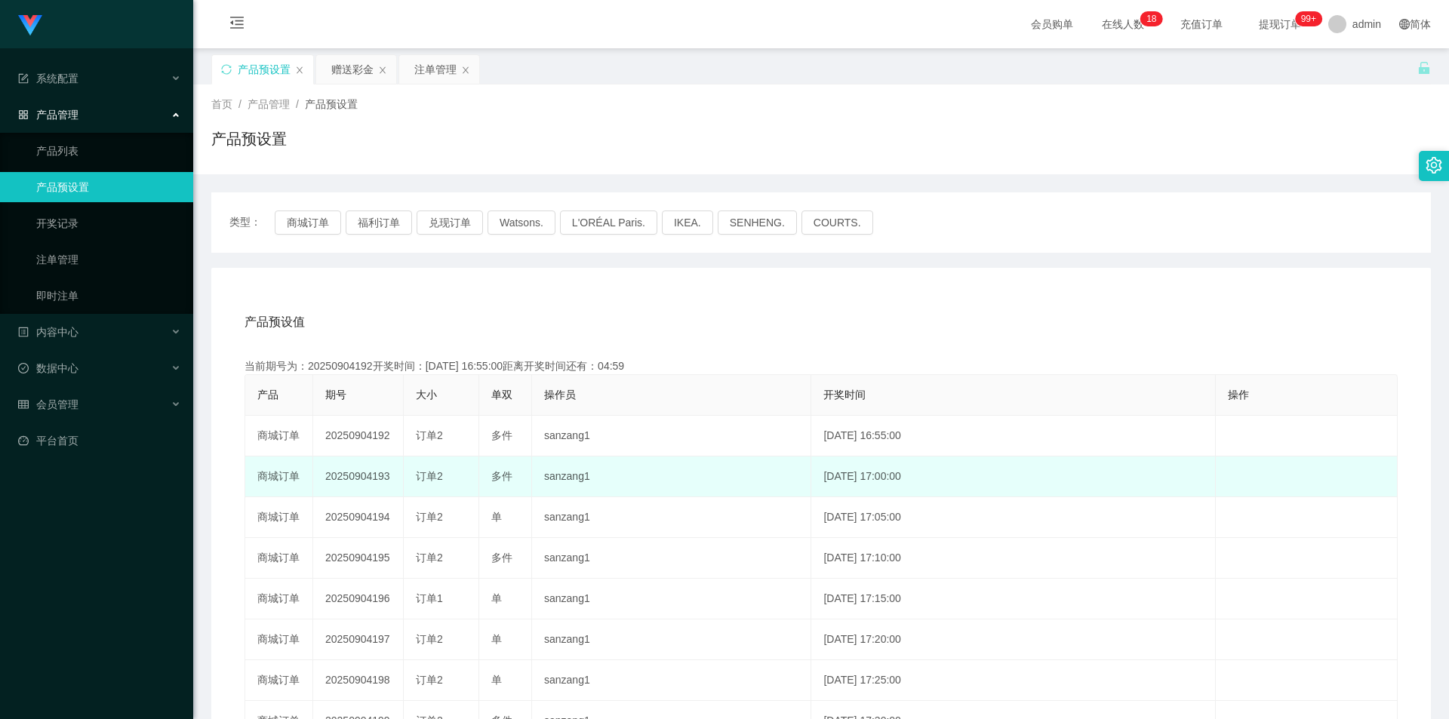
copy td "20250904192"
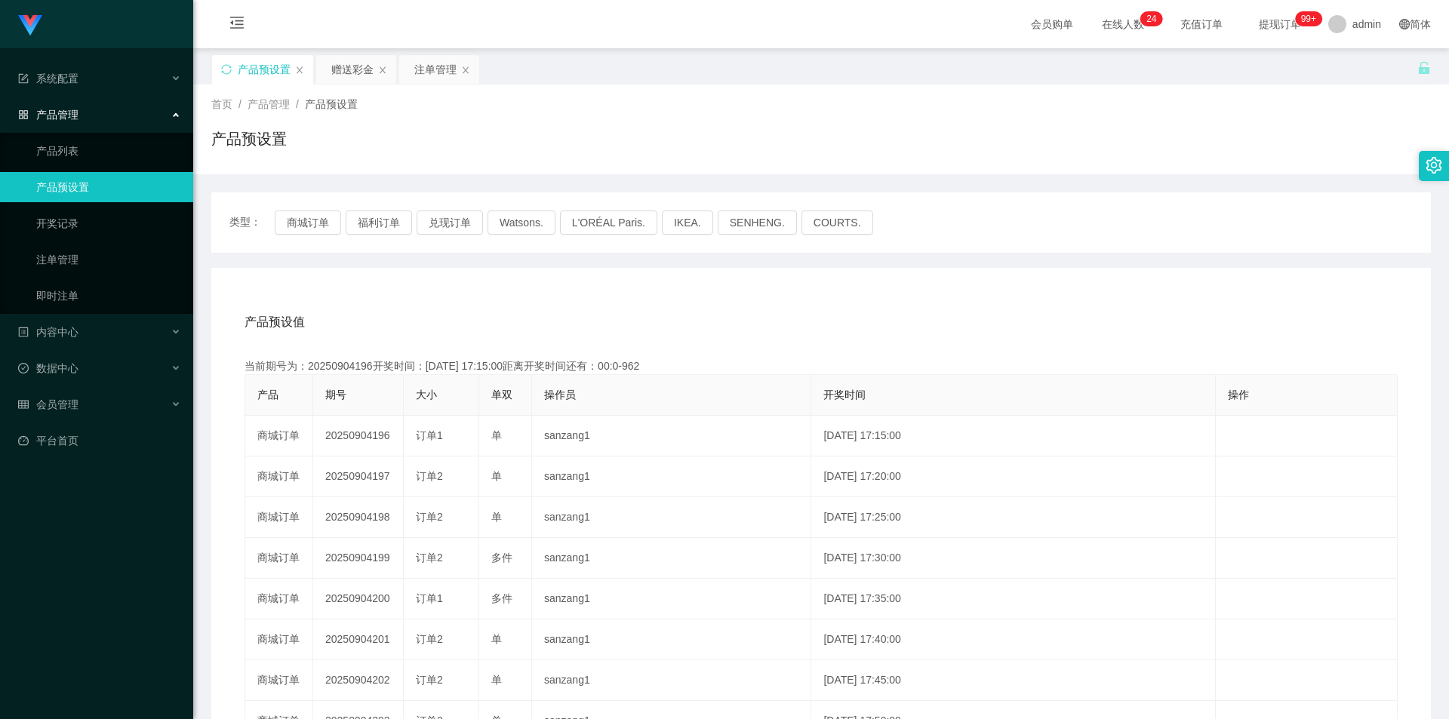
click at [309, 238] on div "类型： 商城订单 福利订单 兑现订单 Watsons. L'ORÉAL Paris. IKEA. [GEOGRAPHIC_DATA]. COURTS." at bounding box center [820, 222] width 1219 height 60
click at [306, 217] on button "商城订单" at bounding box center [308, 223] width 66 height 24
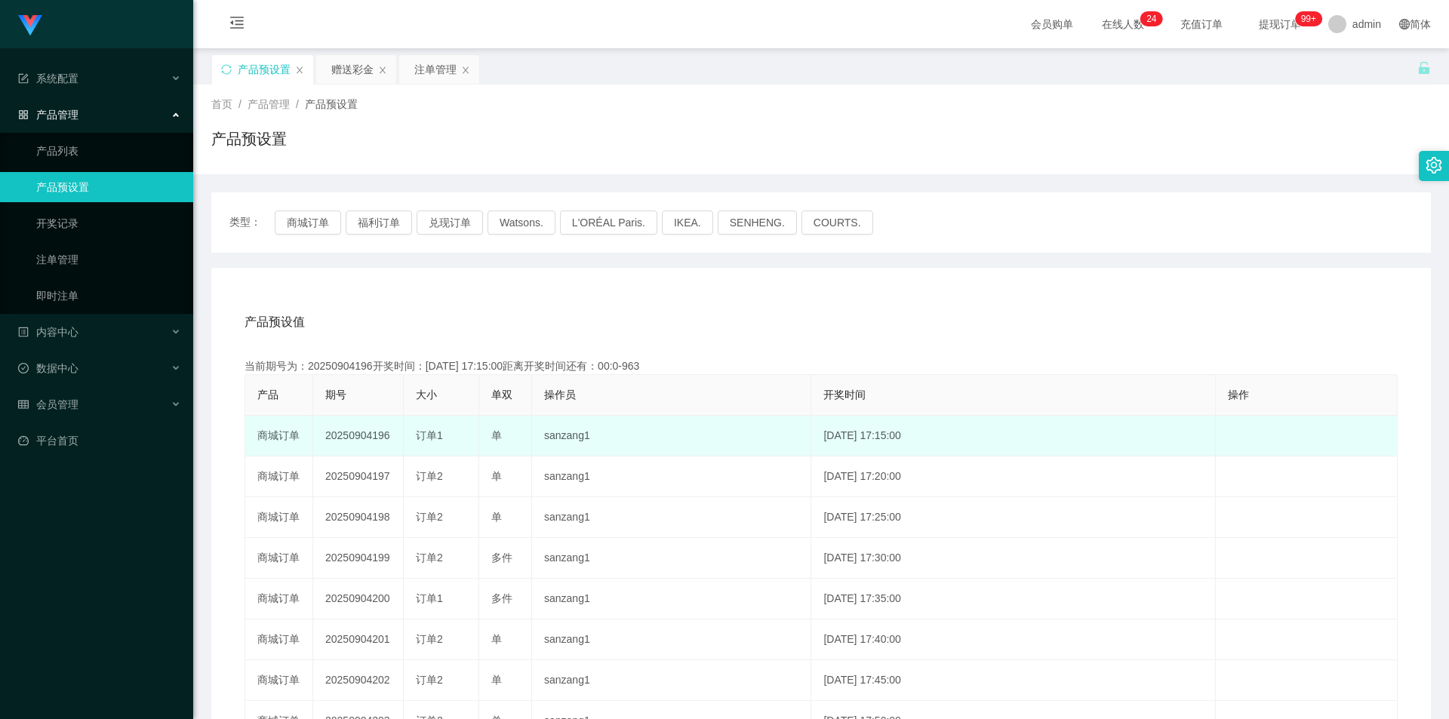
click at [353, 438] on td "20250904196" at bounding box center [358, 436] width 91 height 41
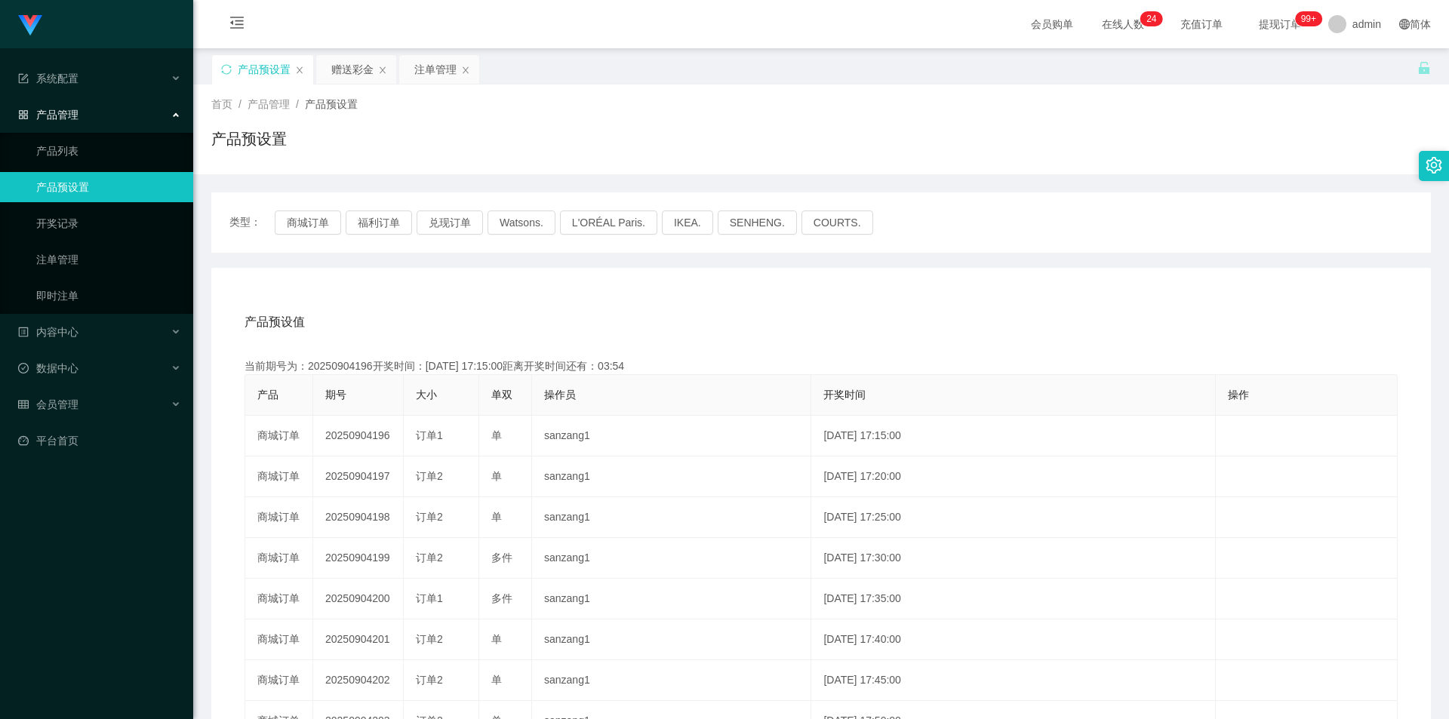
copy td "20250904196"
click at [294, 223] on button "商城订单" at bounding box center [308, 223] width 66 height 24
click at [353, 74] on div "赠送彩金" at bounding box center [352, 69] width 42 height 29
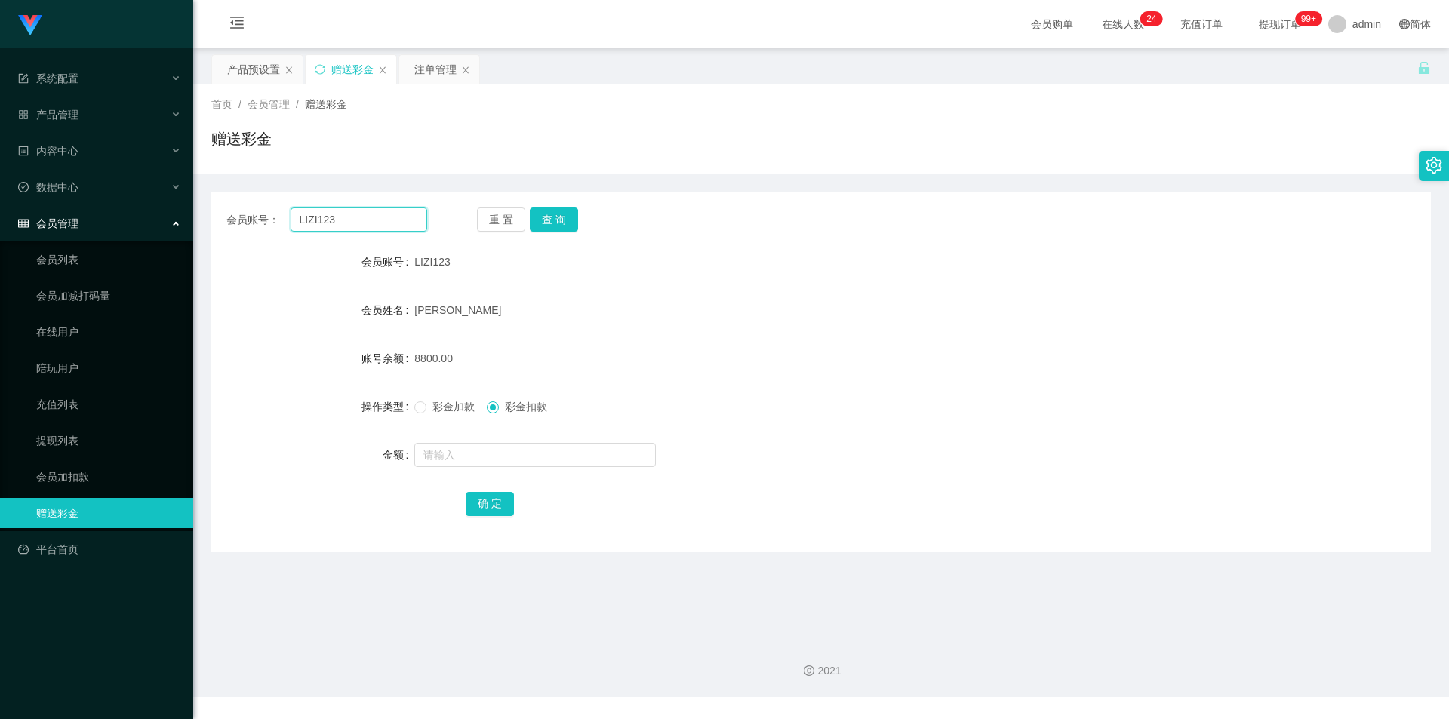
drag, startPoint x: 384, startPoint y: 219, endPoint x: 251, endPoint y: 229, distance: 133.2
click at [251, 229] on div "会员账号： LIZI123" at bounding box center [326, 220] width 201 height 24
type input "80662830"
click at [549, 221] on button "查 询" at bounding box center [554, 220] width 48 height 24
drag, startPoint x: 367, startPoint y: 217, endPoint x: 189, endPoint y: 205, distance: 178.5
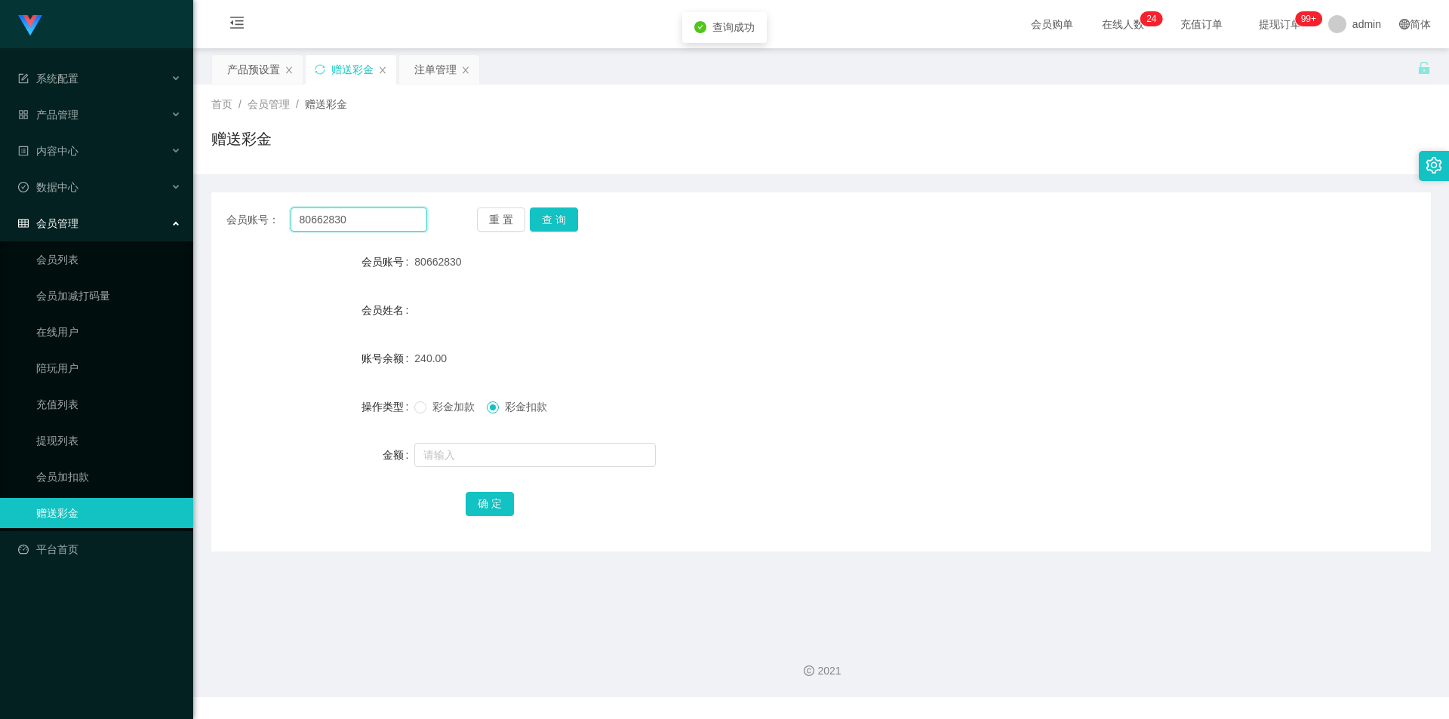
click at [189, 205] on section "Jingdong工作台代理端 系统配置 产品管理 产品列表 产品预设置 开奖记录 注单管理 即时注单 内容中心 数据中心 会员管理 会员列表 会员加减打码量 …" at bounding box center [724, 348] width 1449 height 697
click at [432, 66] on div "注单管理" at bounding box center [435, 69] width 42 height 29
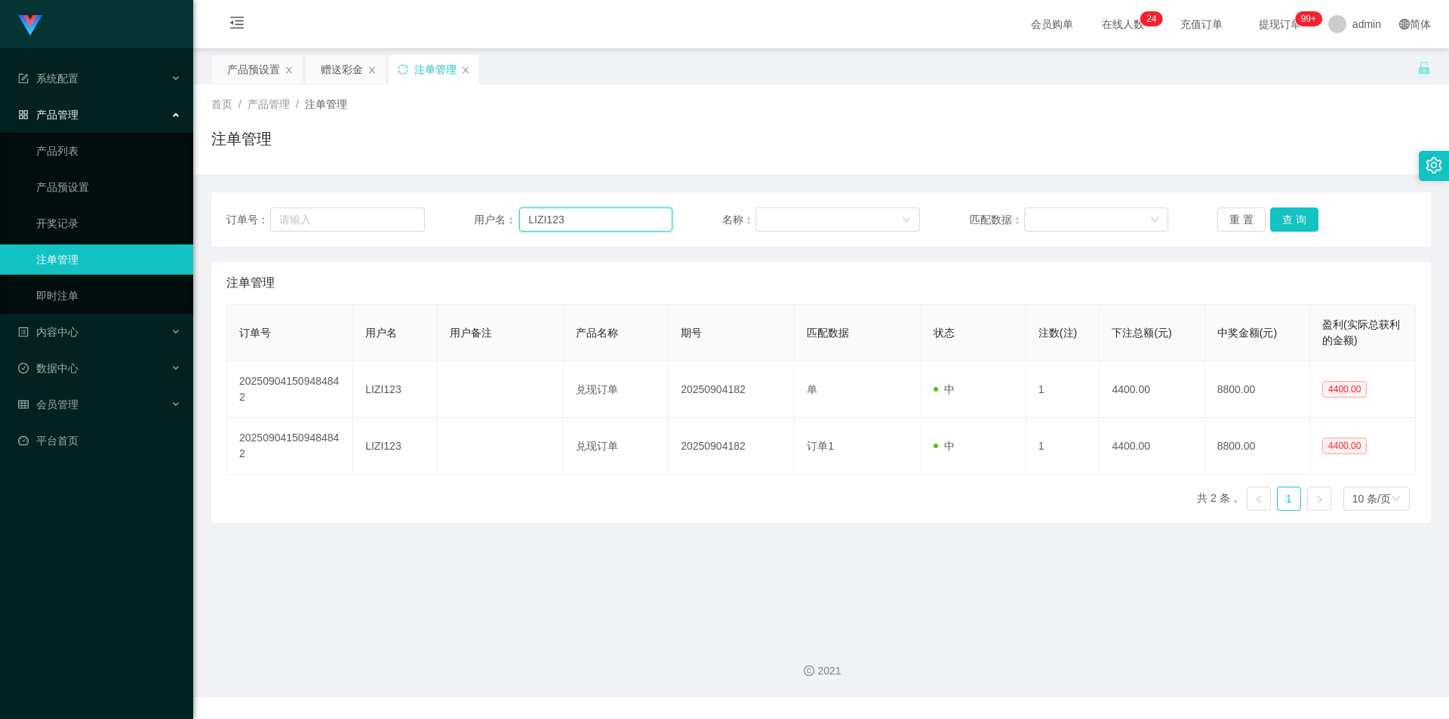
drag, startPoint x: 636, startPoint y: 214, endPoint x: 421, endPoint y: 202, distance: 215.4
click at [395, 202] on div "订单号： 用户名： LIZI123 名称： 匹配数据： 重 置 查 询" at bounding box center [820, 219] width 1219 height 54
paste input "80662830"
type input "80662830"
click at [1296, 214] on button "查 询" at bounding box center [1294, 220] width 48 height 24
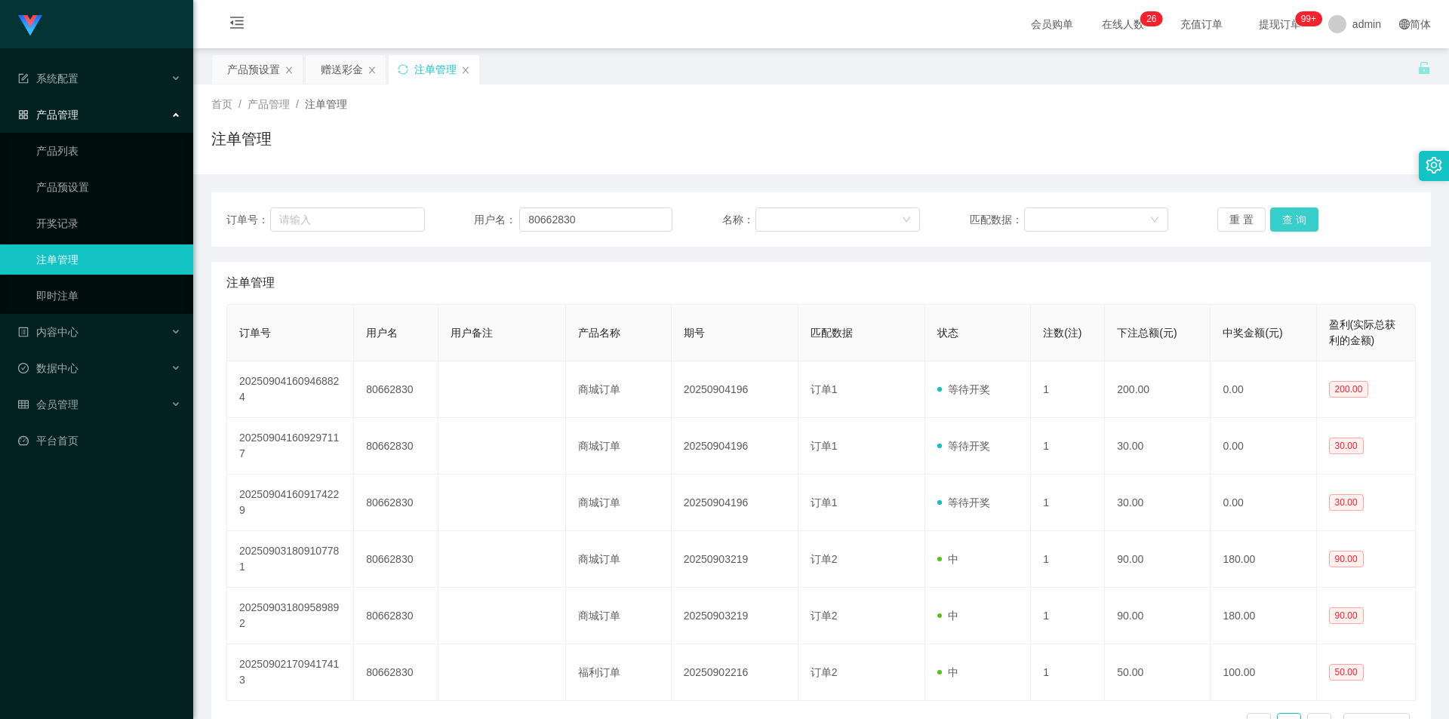
click at [1284, 214] on button "查 询" at bounding box center [1294, 220] width 48 height 24
click at [251, 78] on div "产品预设置" at bounding box center [253, 69] width 53 height 29
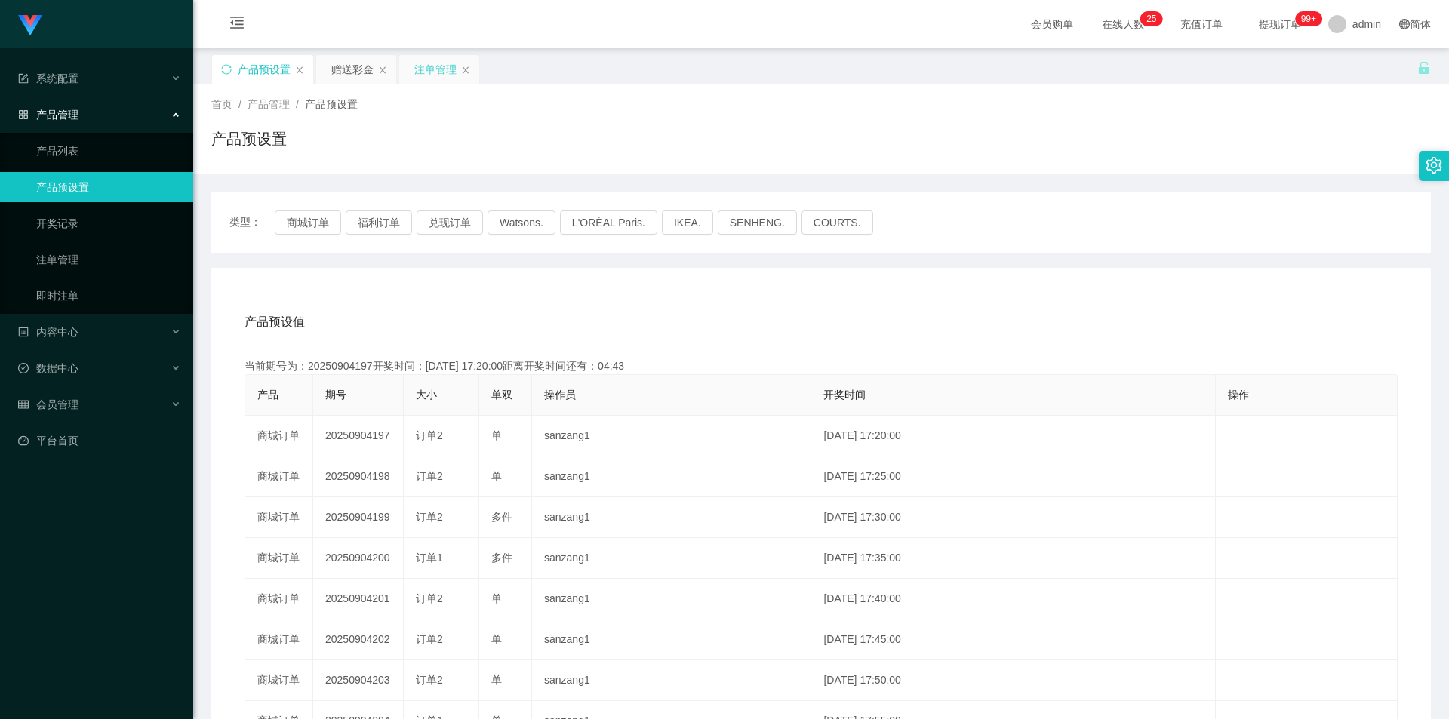
click at [419, 72] on div "注单管理" at bounding box center [435, 69] width 42 height 29
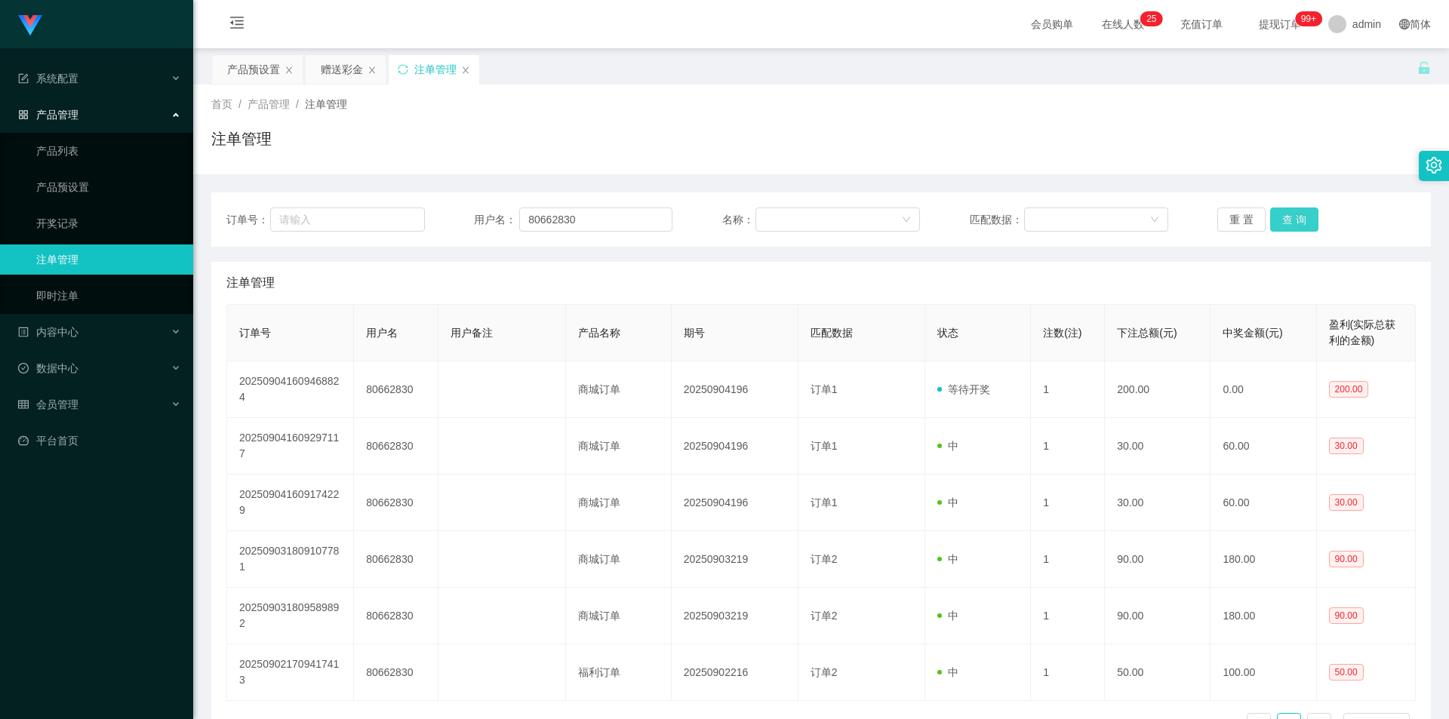
click at [1304, 227] on button "查 询" at bounding box center [1294, 220] width 48 height 24
click at [340, 71] on div "赠送彩金" at bounding box center [342, 69] width 42 height 29
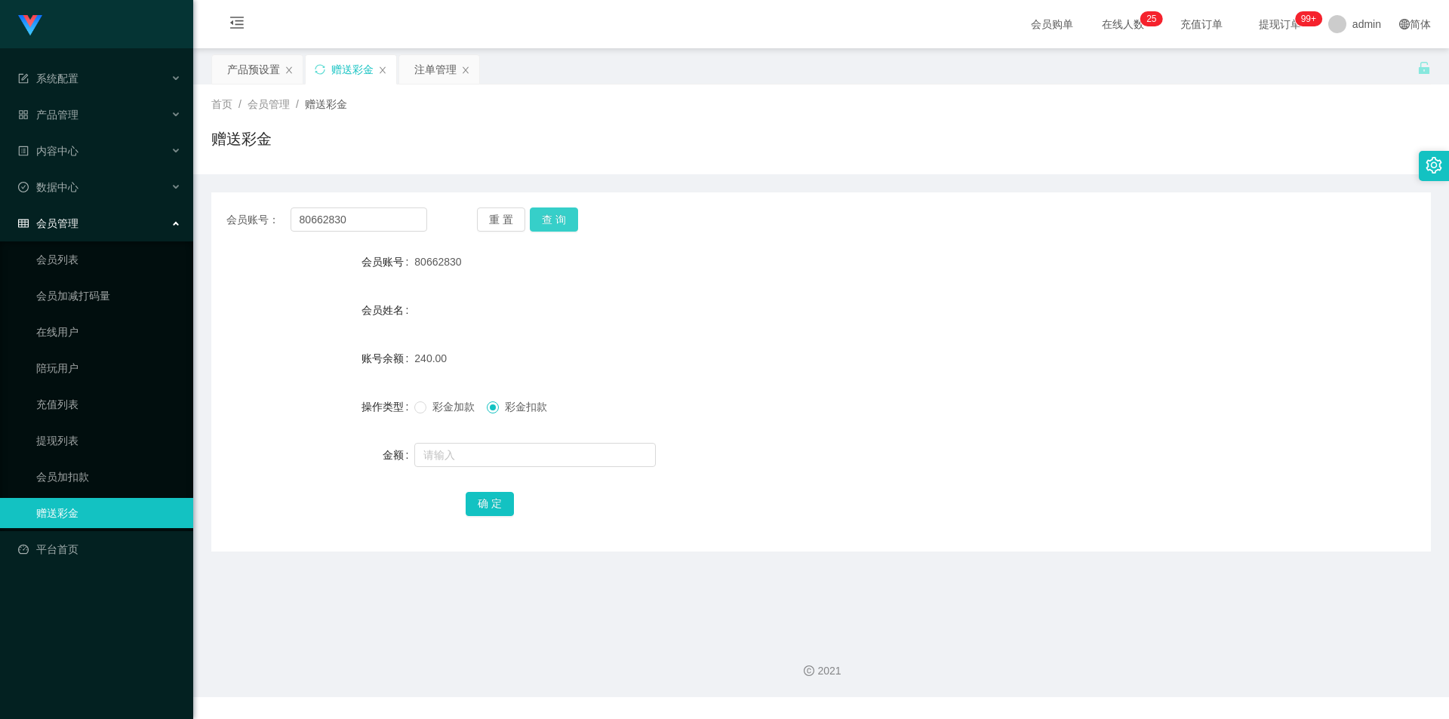
click at [556, 213] on button "查 询" at bounding box center [554, 220] width 48 height 24
